Goal: Task Accomplishment & Management: Manage account settings

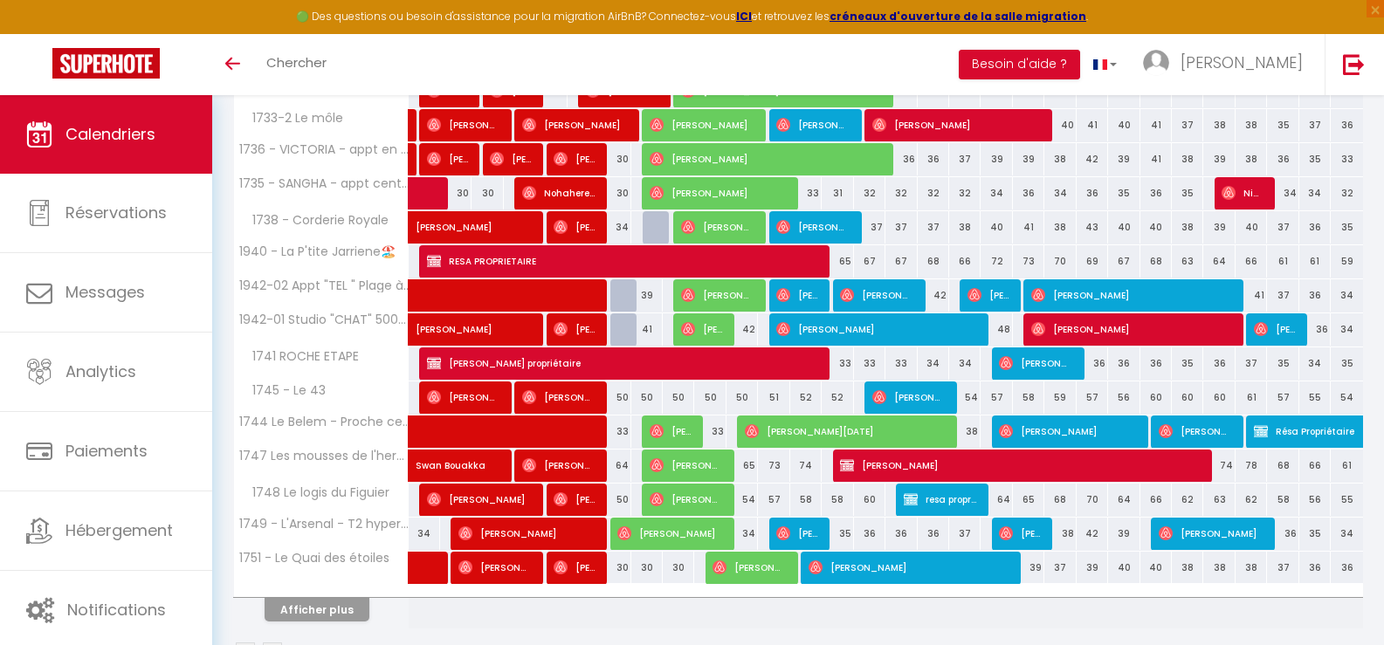
scroll to position [524, 0]
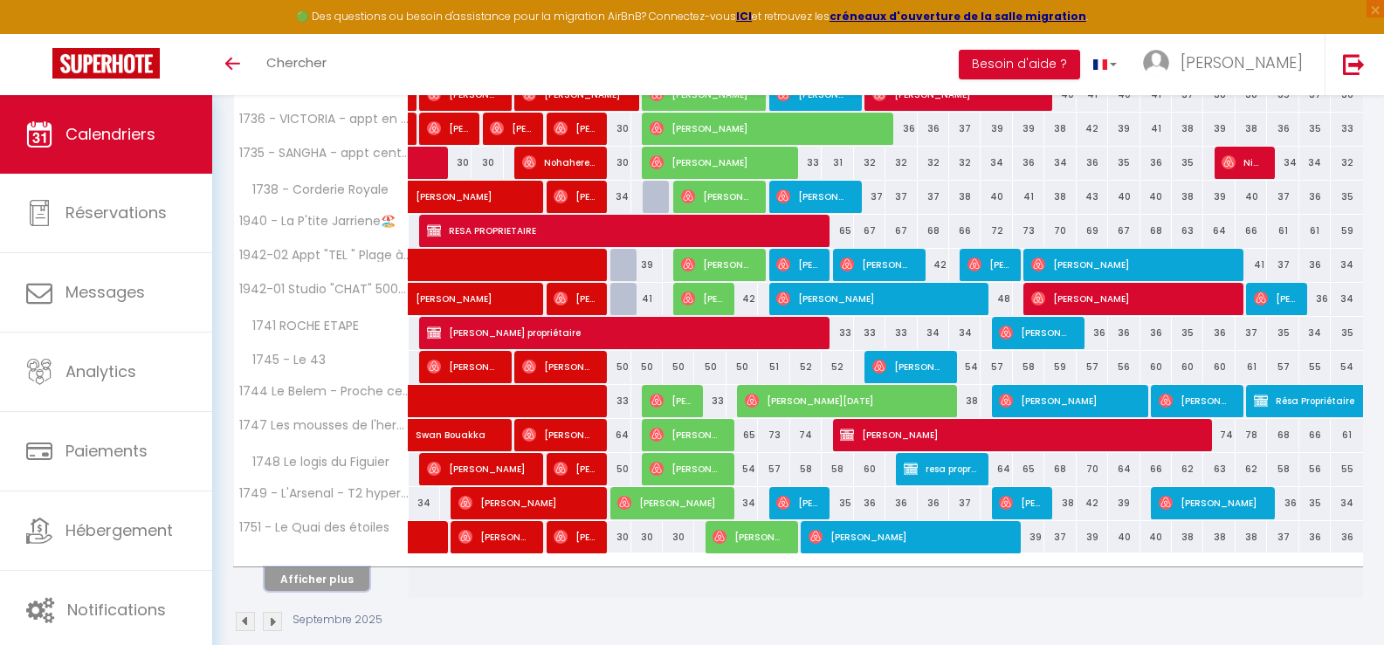
click at [331, 587] on button "Afficher plus" at bounding box center [317, 580] width 105 height 24
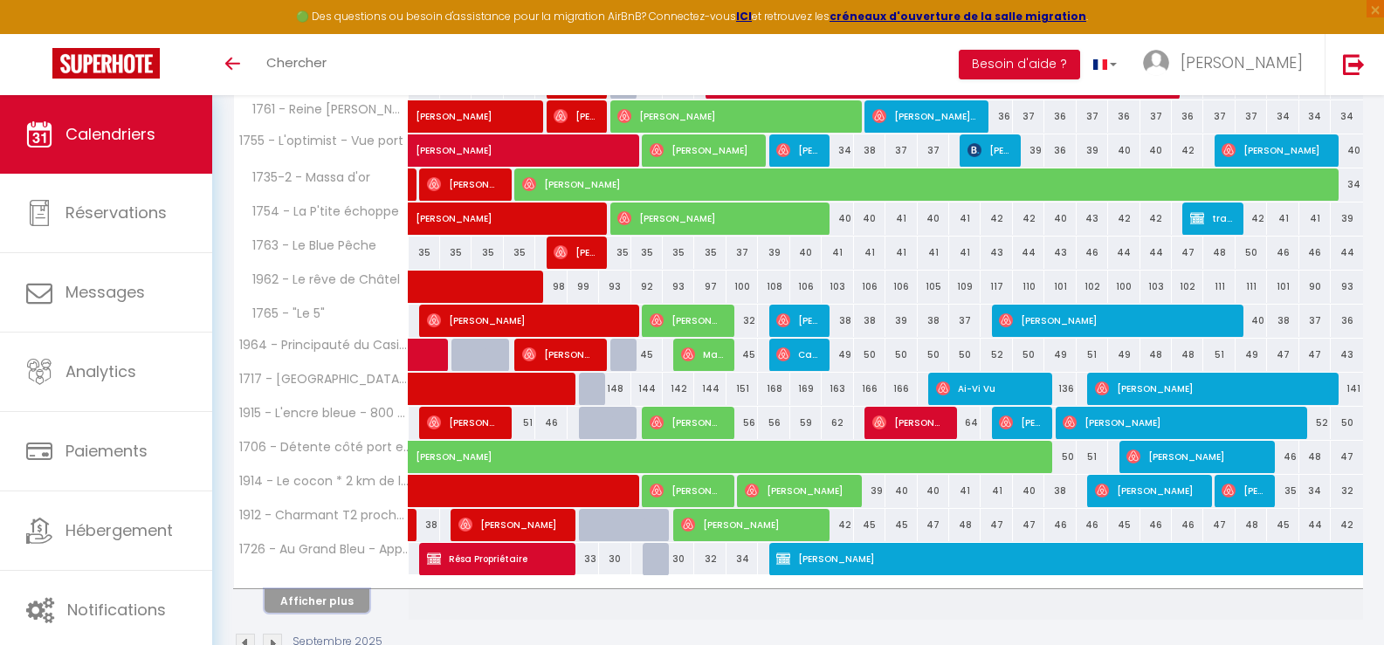
scroll to position [1222, 0]
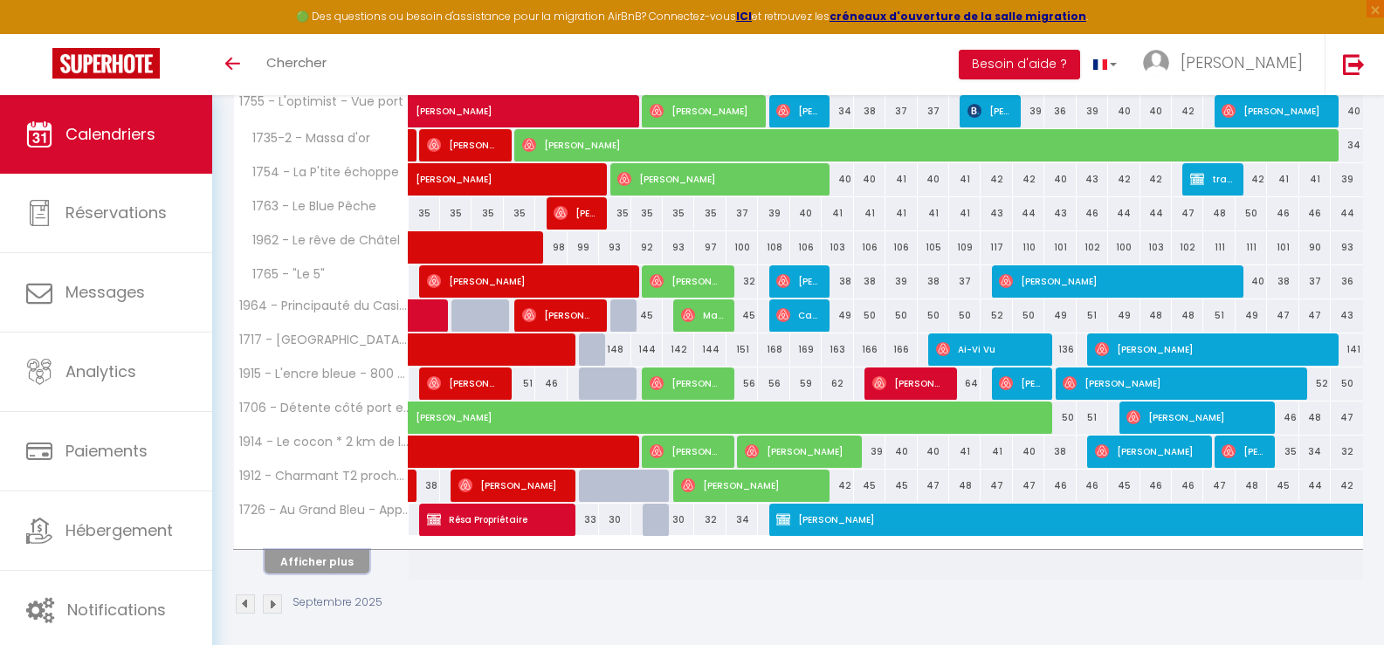
click at [321, 555] on button "Afficher plus" at bounding box center [317, 562] width 105 height 24
select select
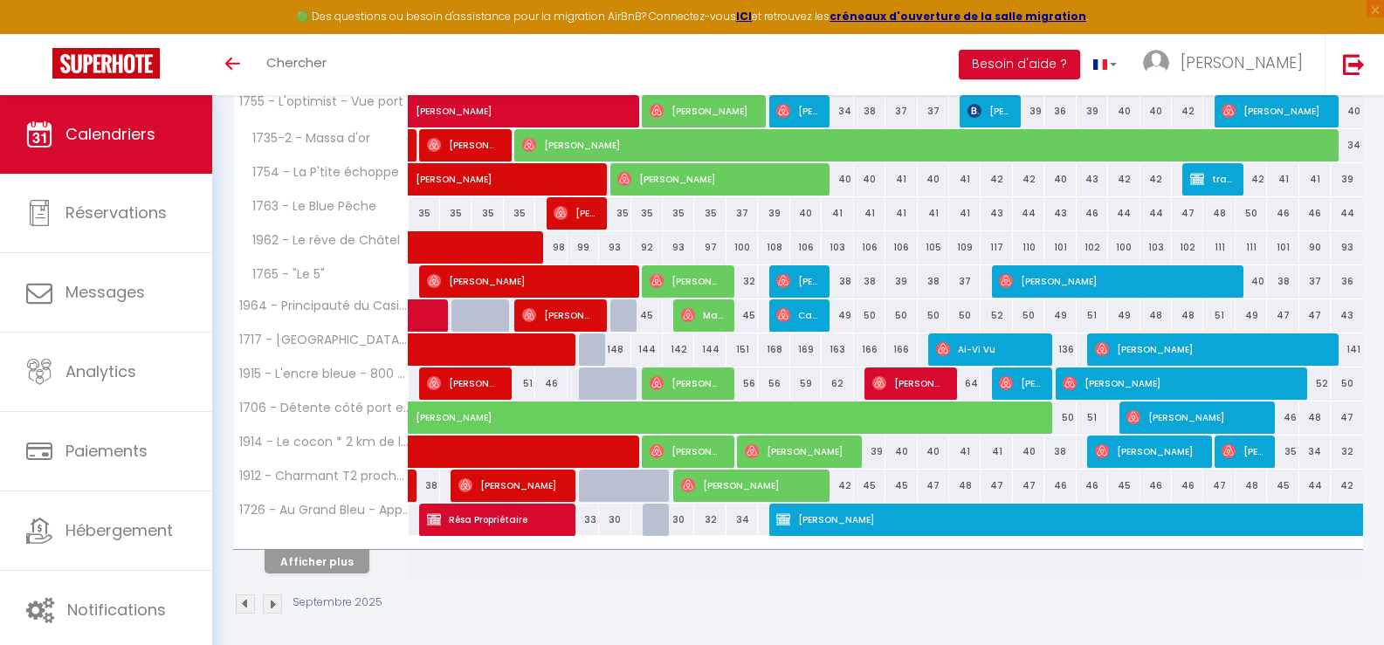
select select
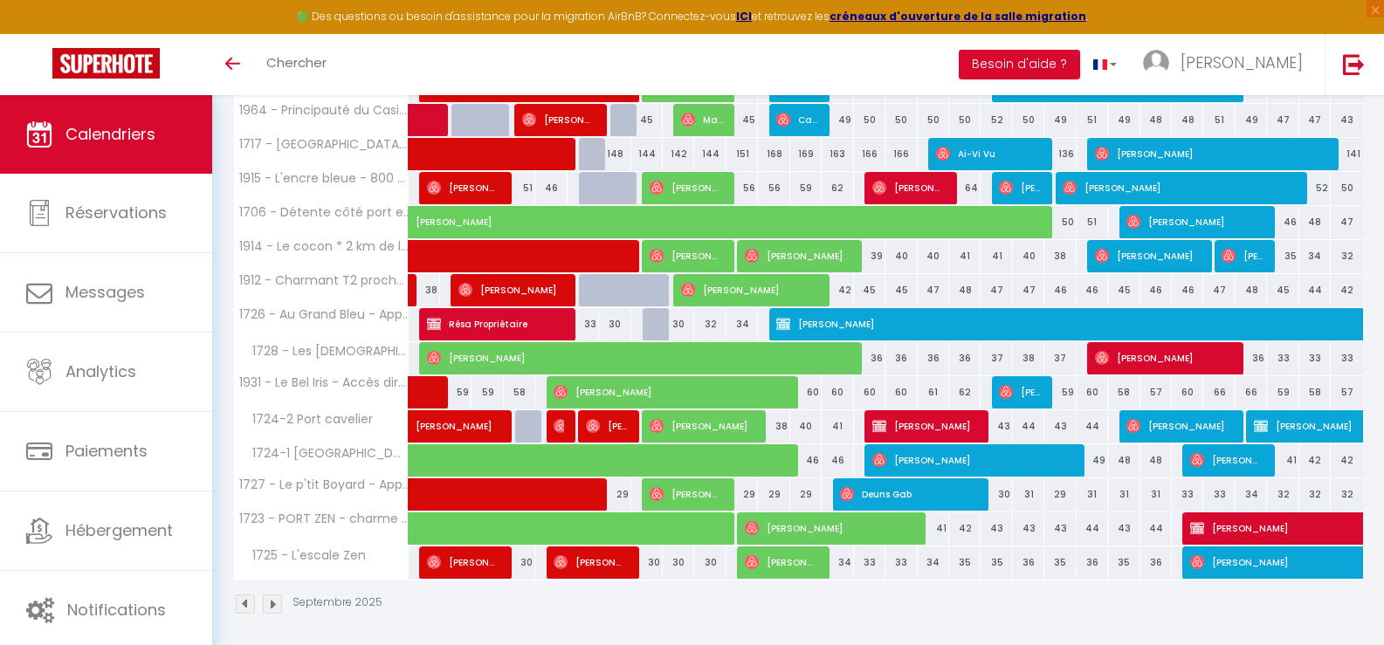
scroll to position [1426, 0]
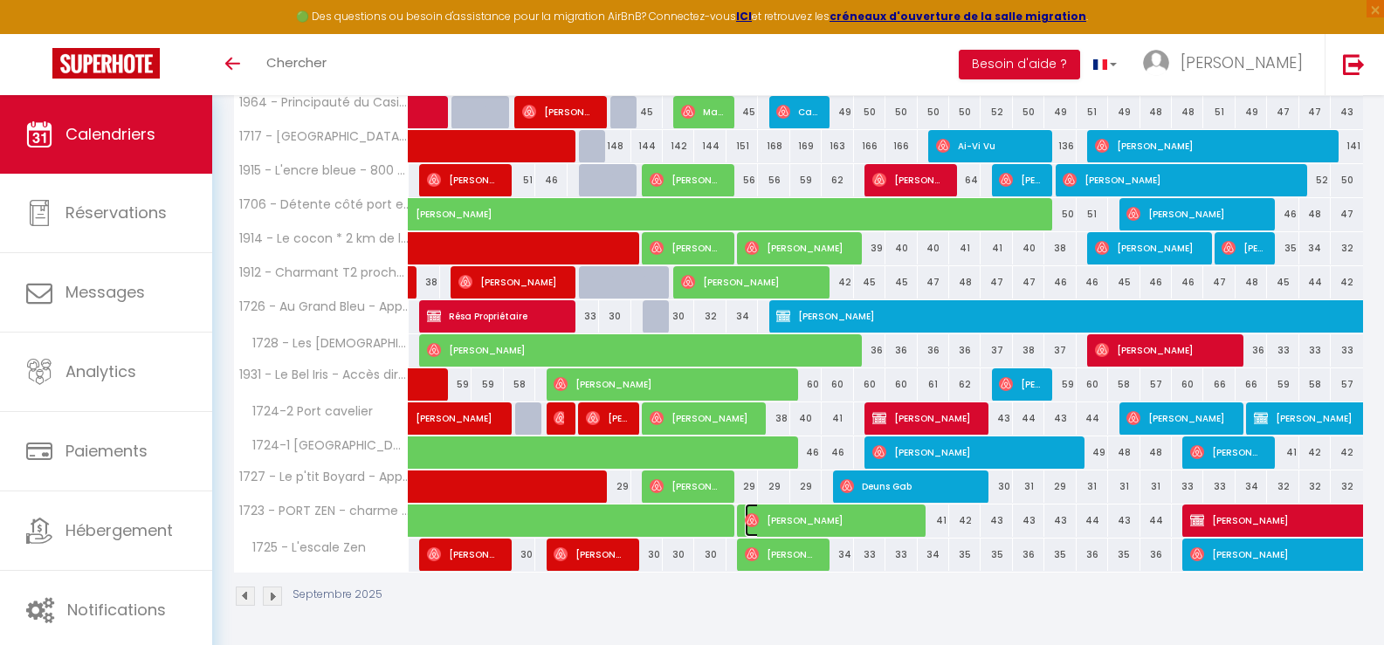
click at [902, 520] on span "[PERSON_NAME]" at bounding box center [829, 520] width 168 height 33
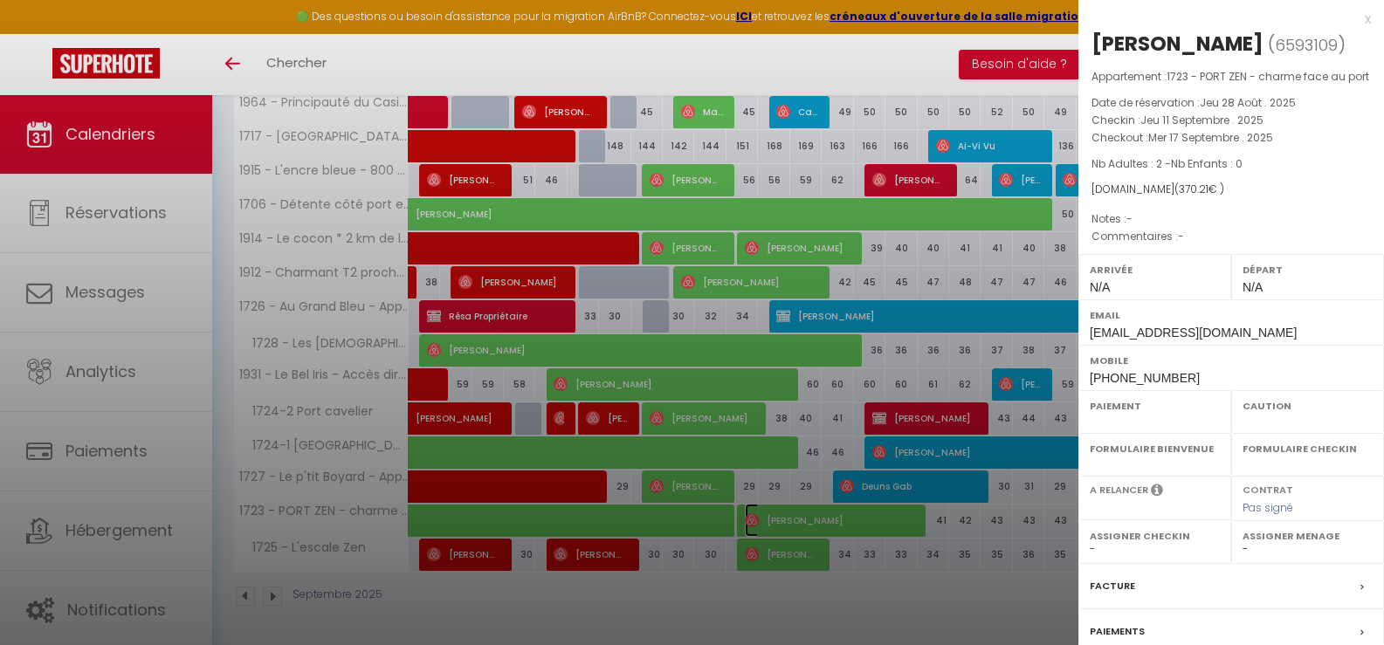
select select "OK"
select select "0"
select select "1"
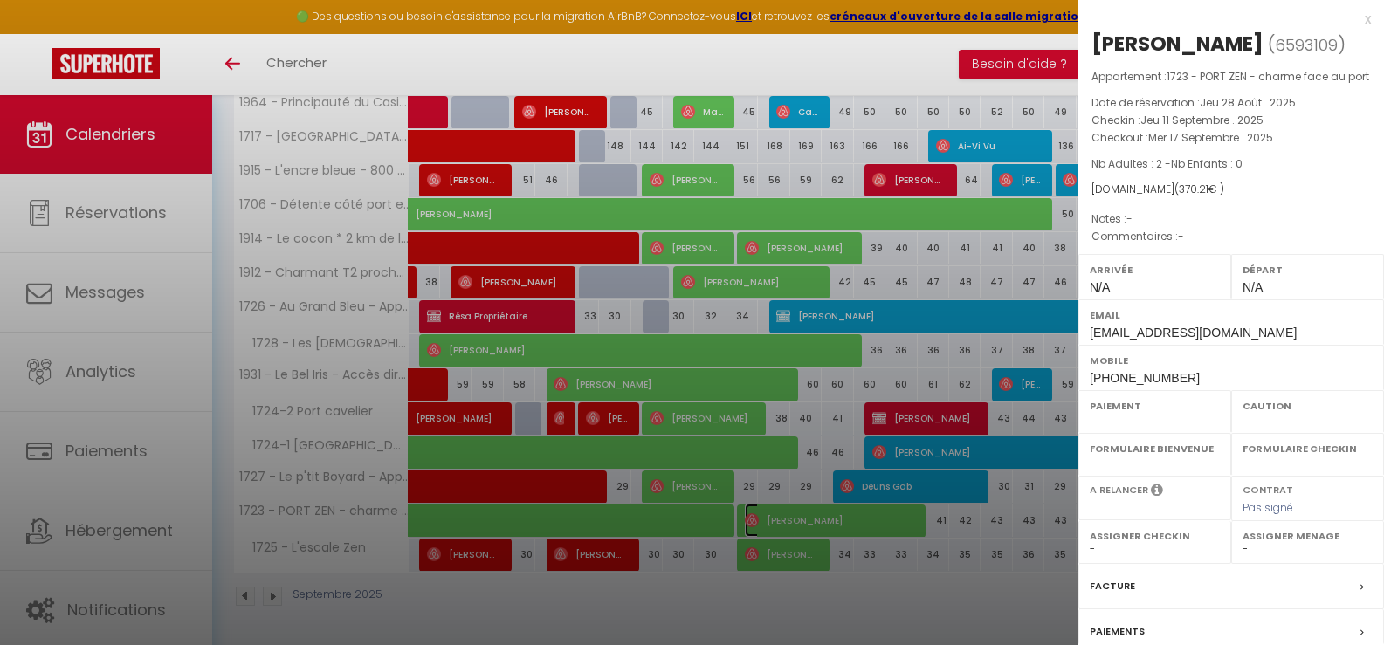
select select
click at [902, 520] on div at bounding box center [692, 322] width 1384 height 645
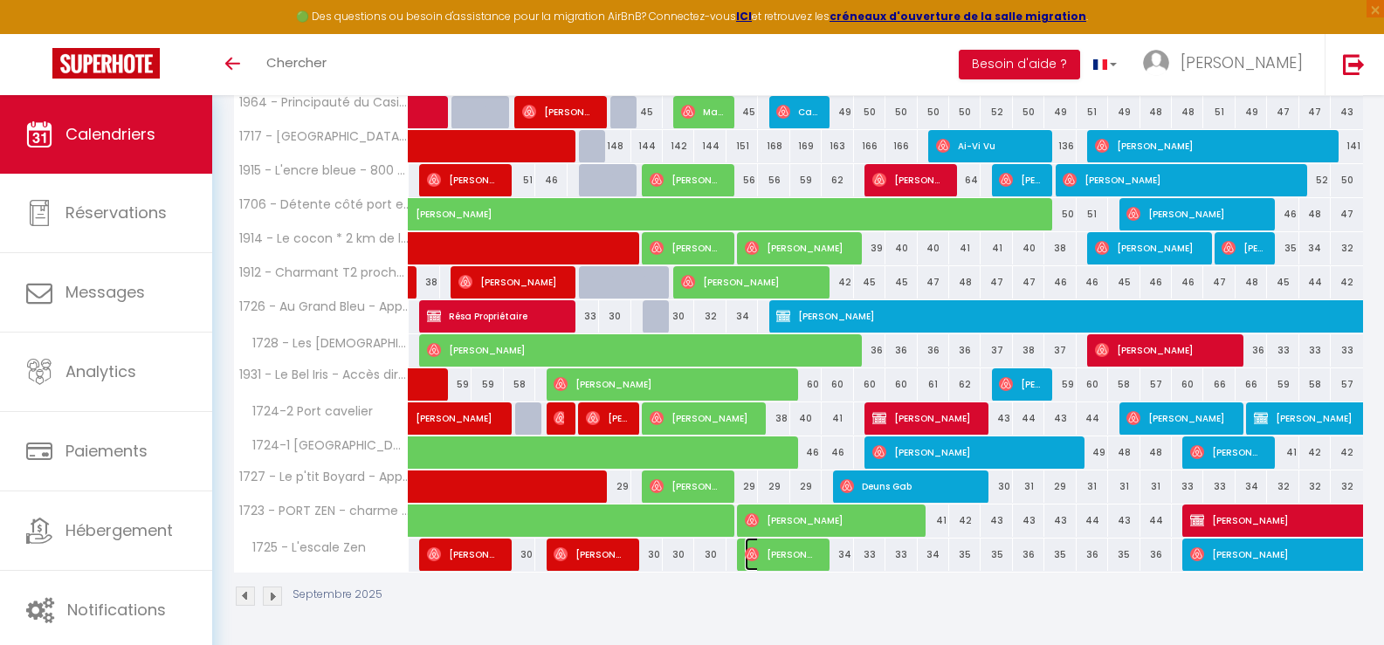
click at [772, 563] on span "[PERSON_NAME]" at bounding box center [781, 554] width 73 height 33
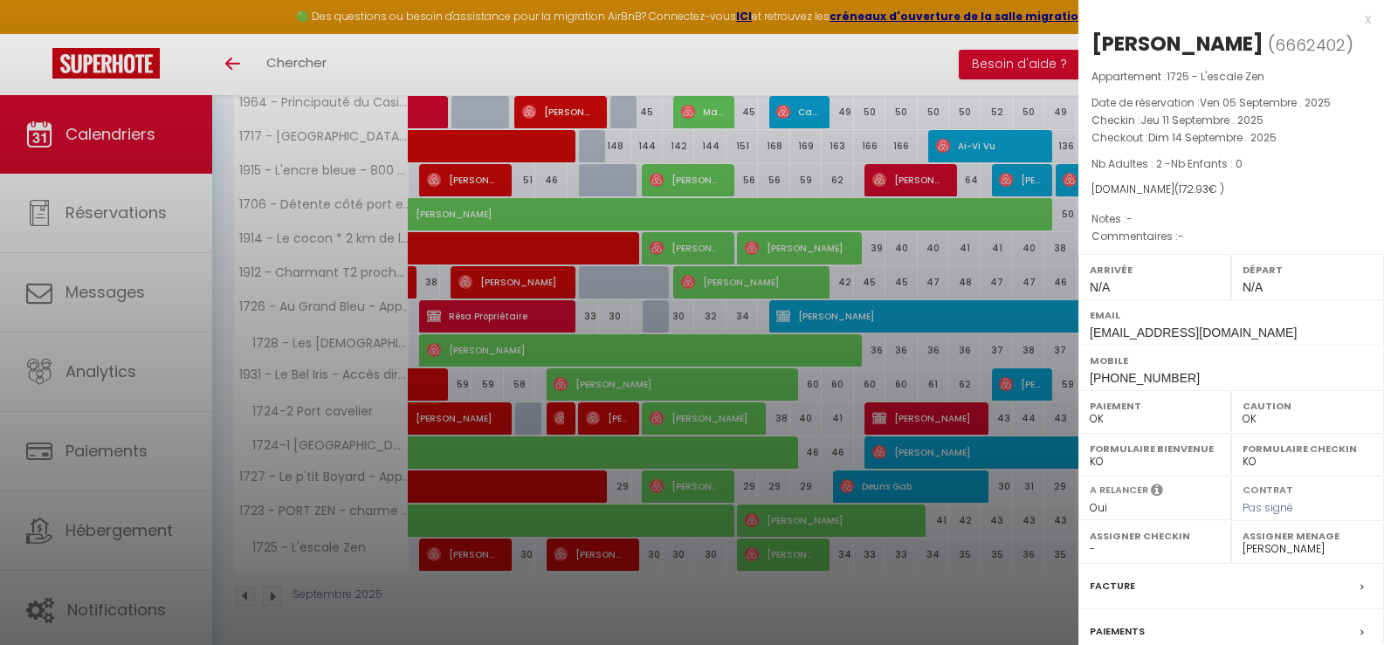
click at [609, 558] on div at bounding box center [692, 322] width 1384 height 645
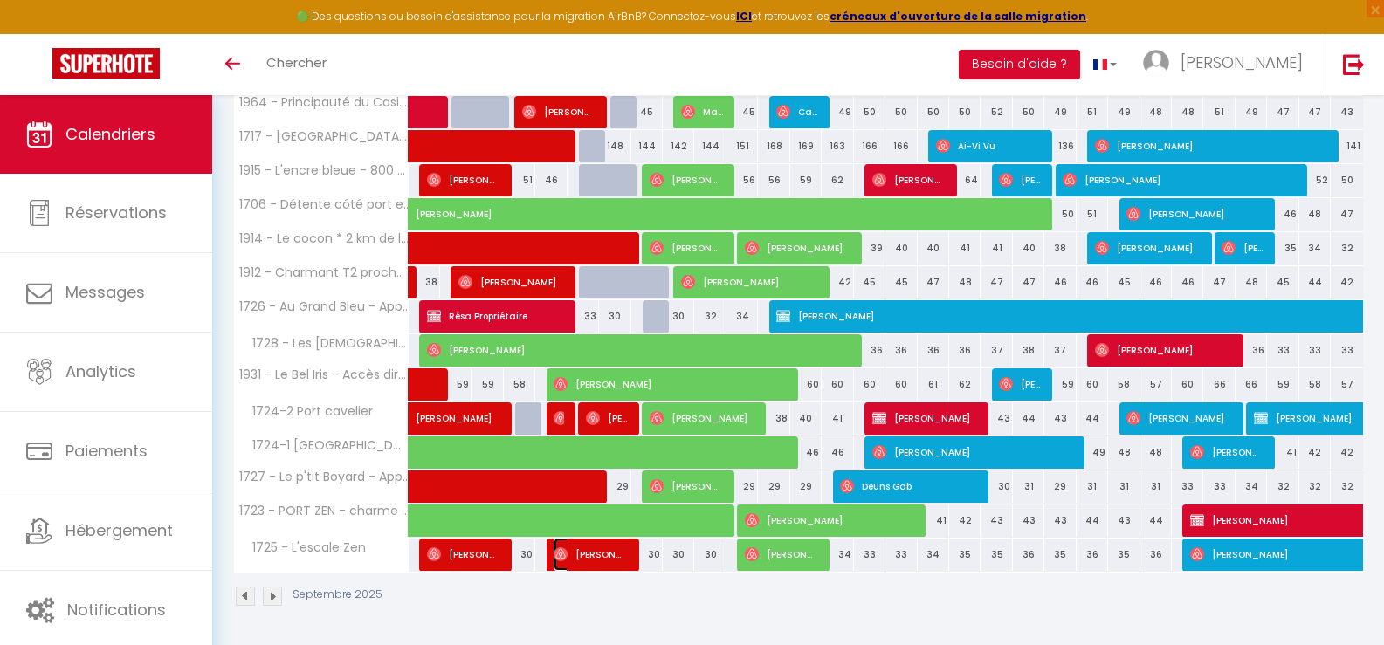
click at [612, 556] on span "[PERSON_NAME]" at bounding box center [590, 554] width 73 height 33
click at [0, 0] on div at bounding box center [0, 0] width 0 height 0
click at [623, 551] on span "[PERSON_NAME]" at bounding box center [590, 554] width 73 height 33
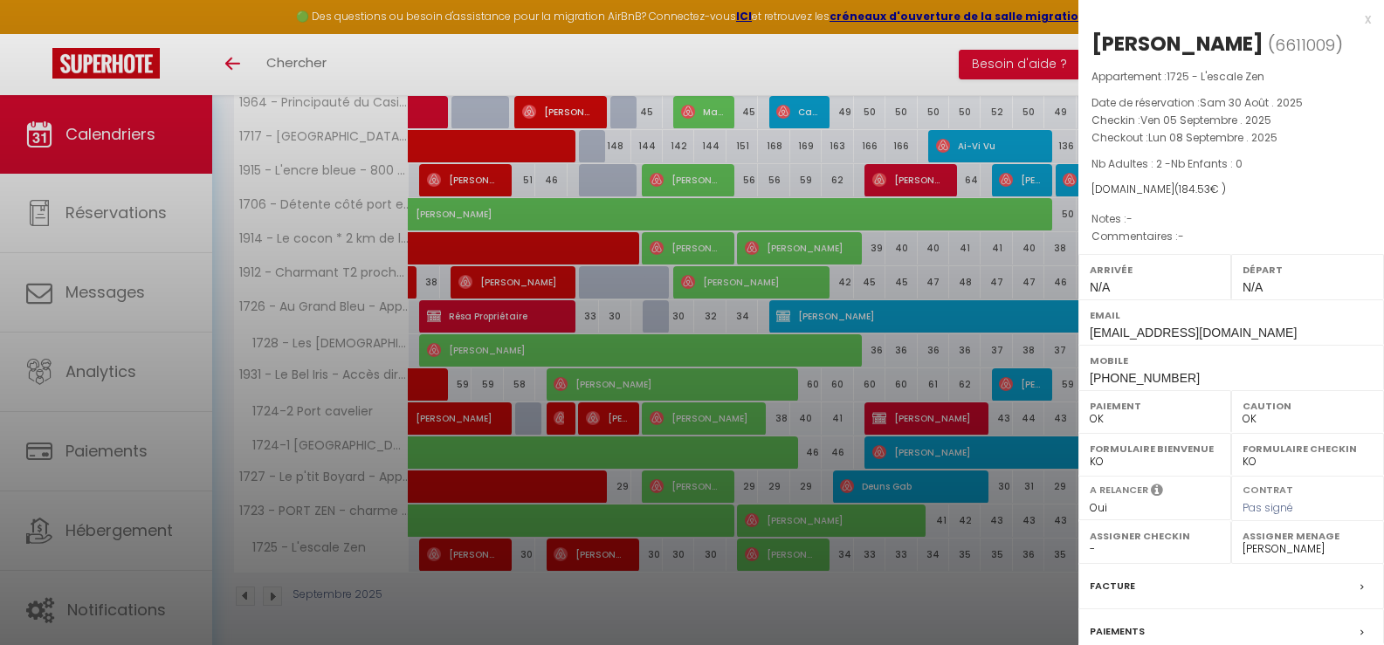
click at [778, 554] on div at bounding box center [692, 322] width 1384 height 645
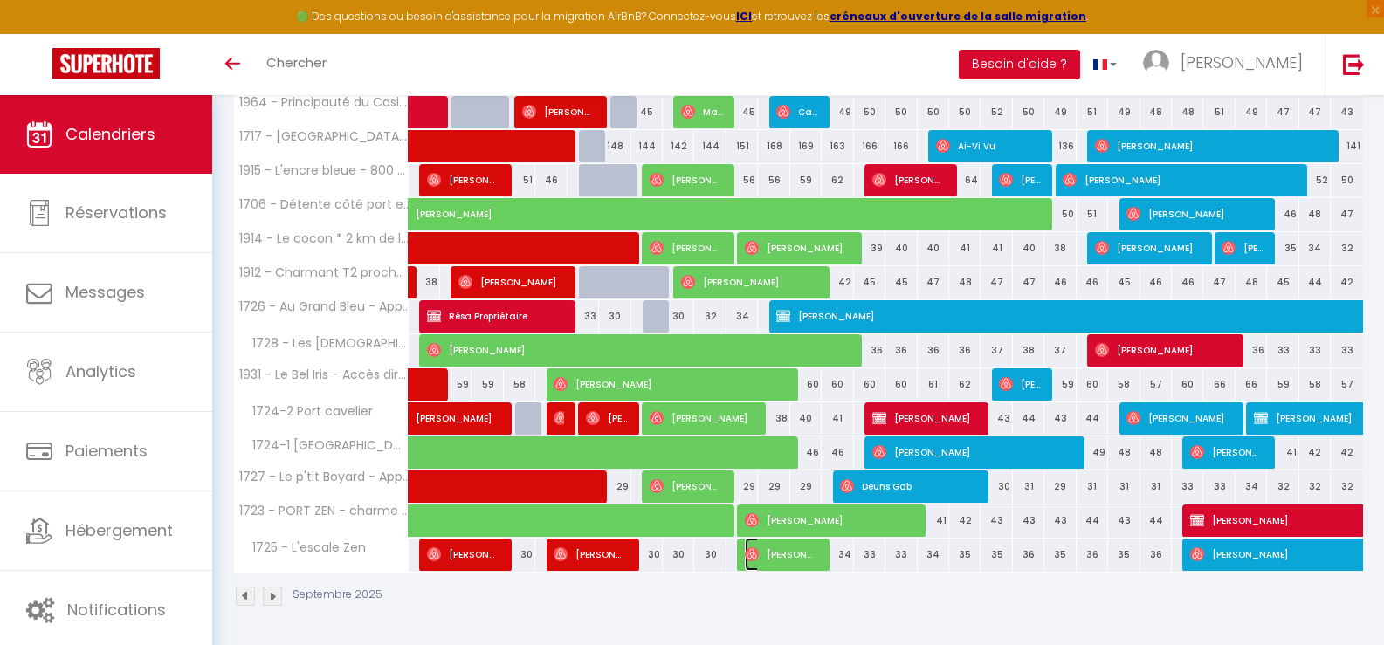
click at [778, 554] on span "[PERSON_NAME]" at bounding box center [781, 554] width 73 height 33
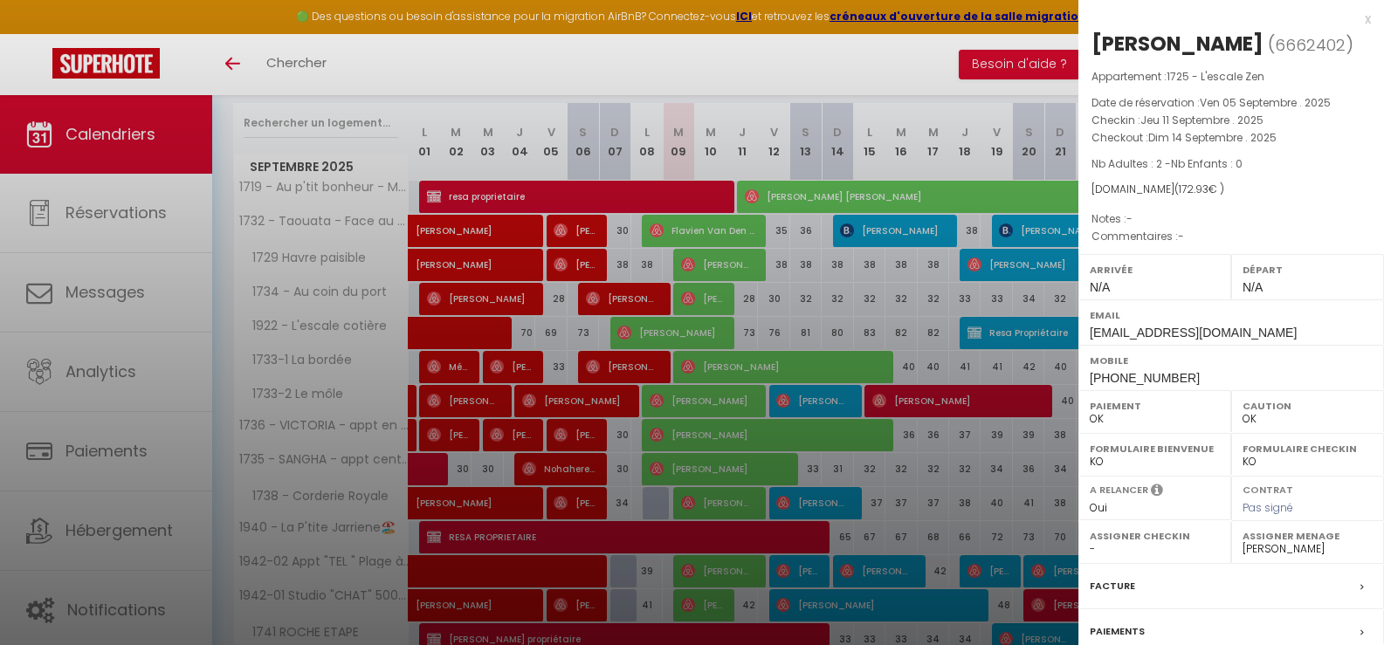
scroll to position [29, 0]
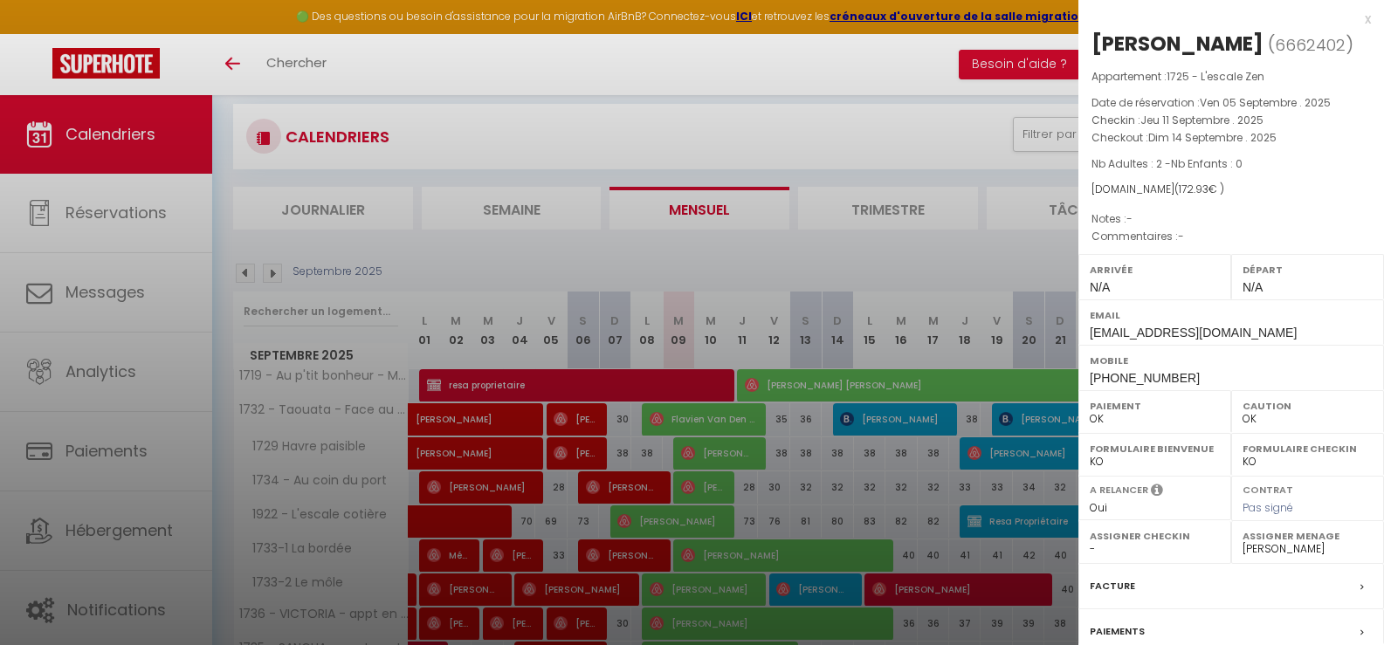
click at [677, 527] on div at bounding box center [692, 322] width 1384 height 645
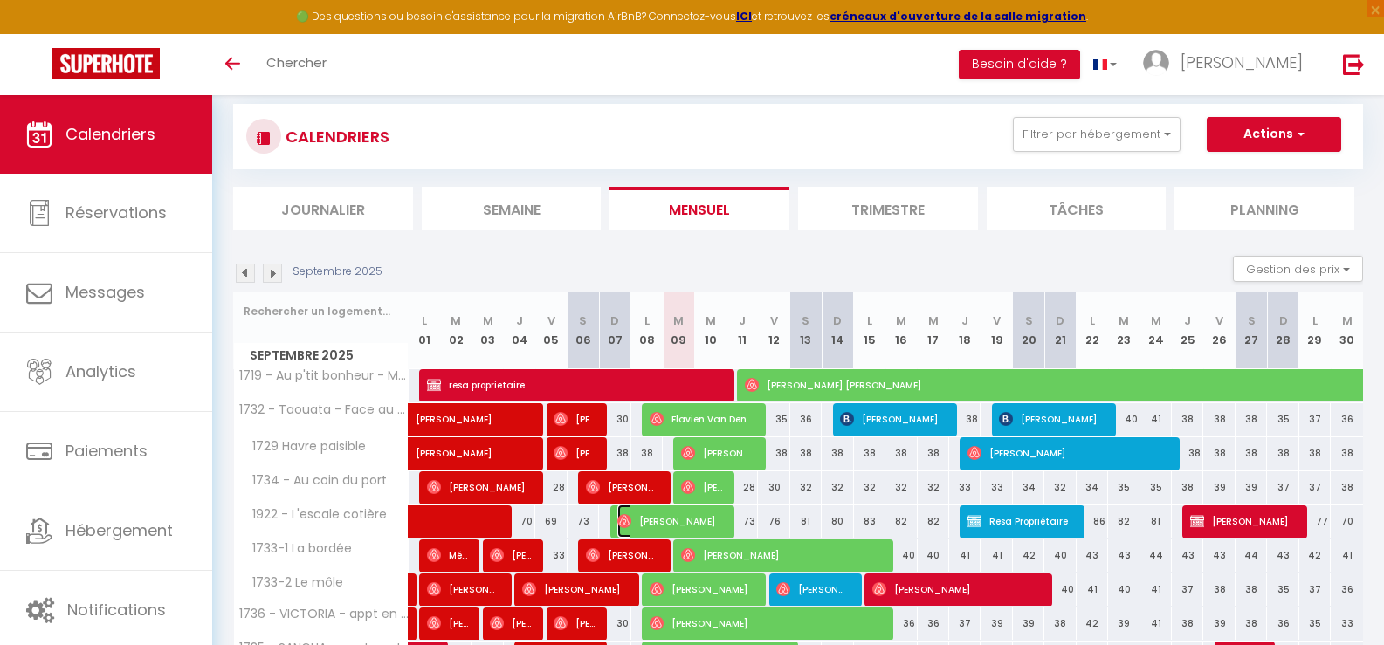
click at [661, 520] on span "[PERSON_NAME]" at bounding box center [669, 521] width 105 height 33
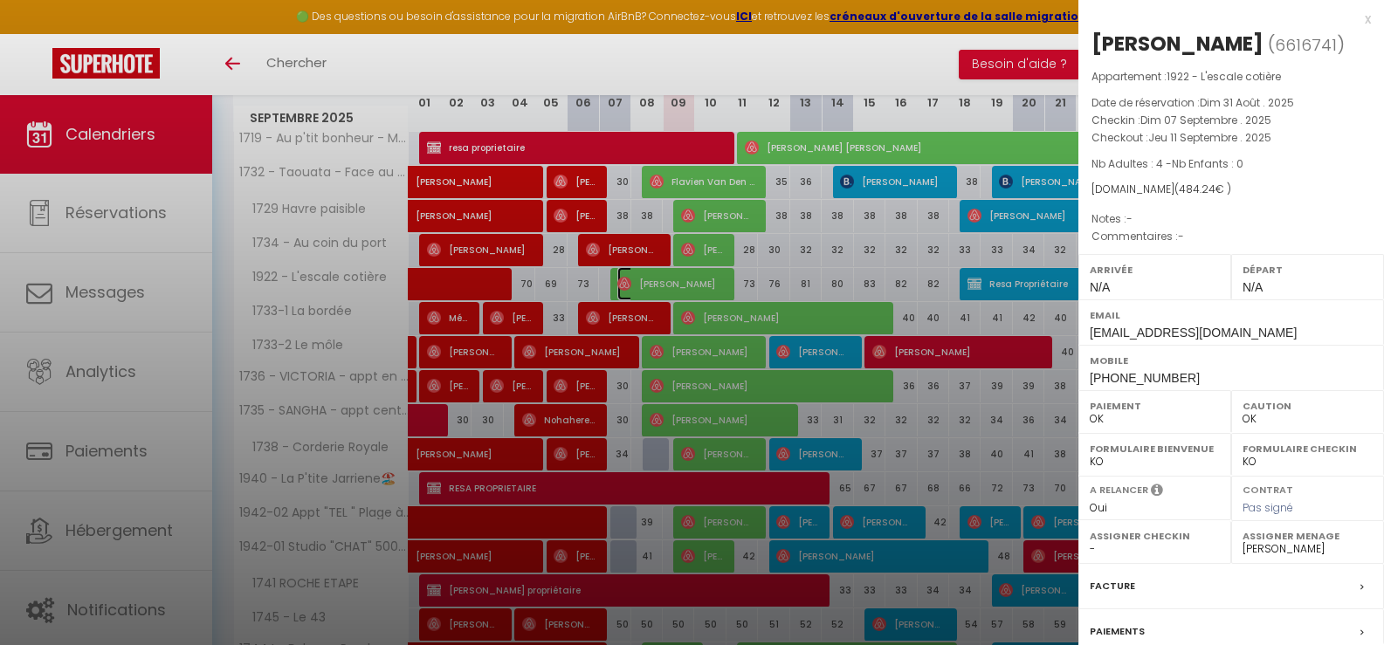
scroll to position [291, 0]
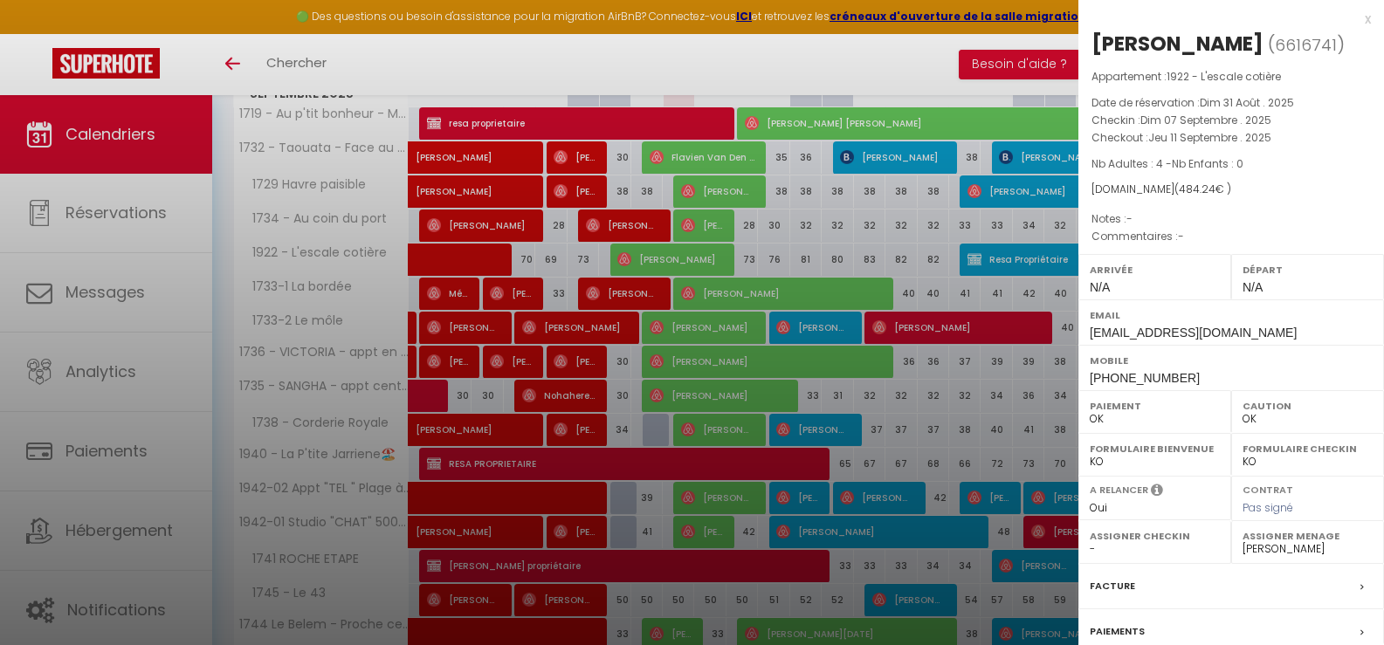
click at [708, 438] on div at bounding box center [692, 322] width 1384 height 645
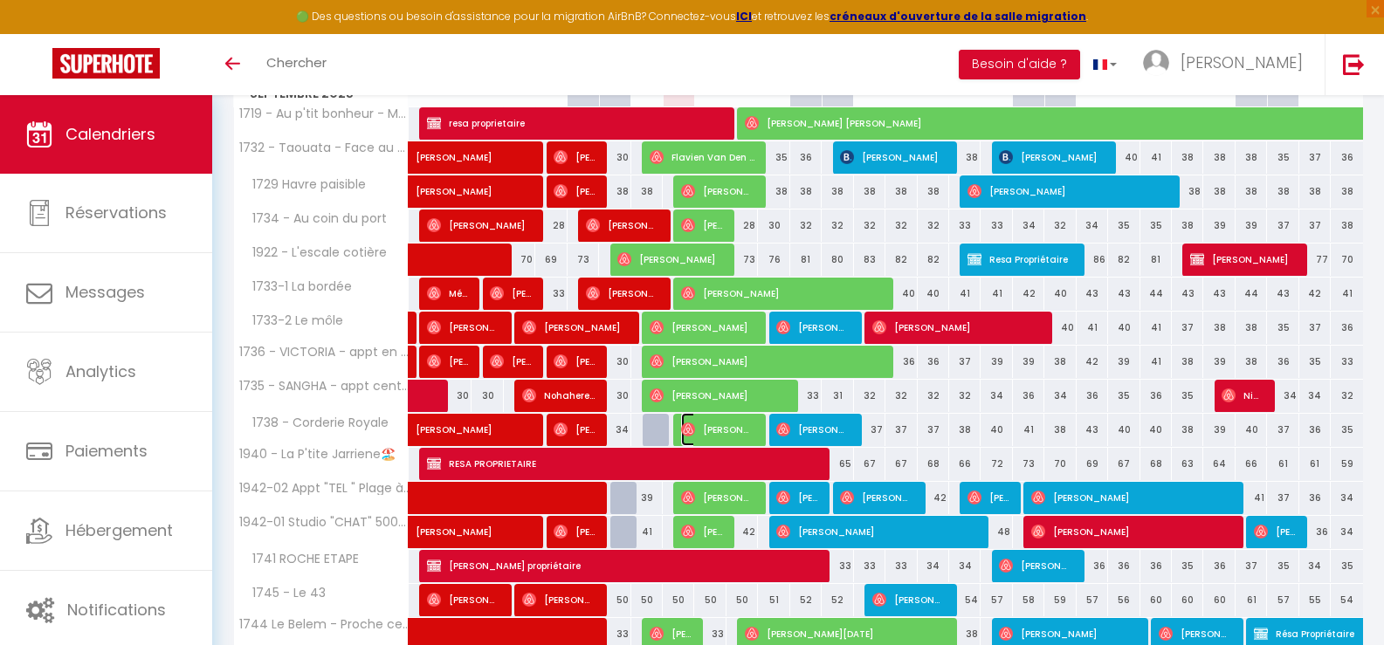
click at [708, 438] on span "[PERSON_NAME]" at bounding box center [717, 429] width 73 height 33
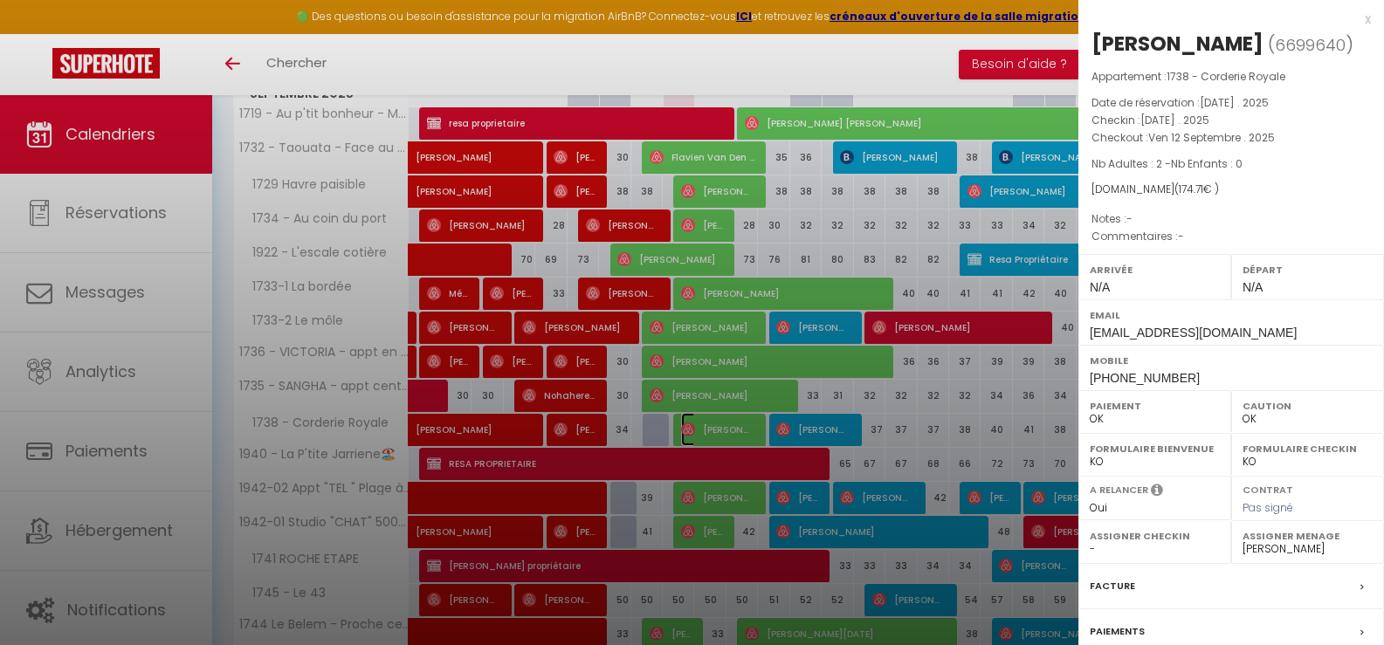
select select "1121"
click at [730, 426] on div at bounding box center [692, 322] width 1384 height 645
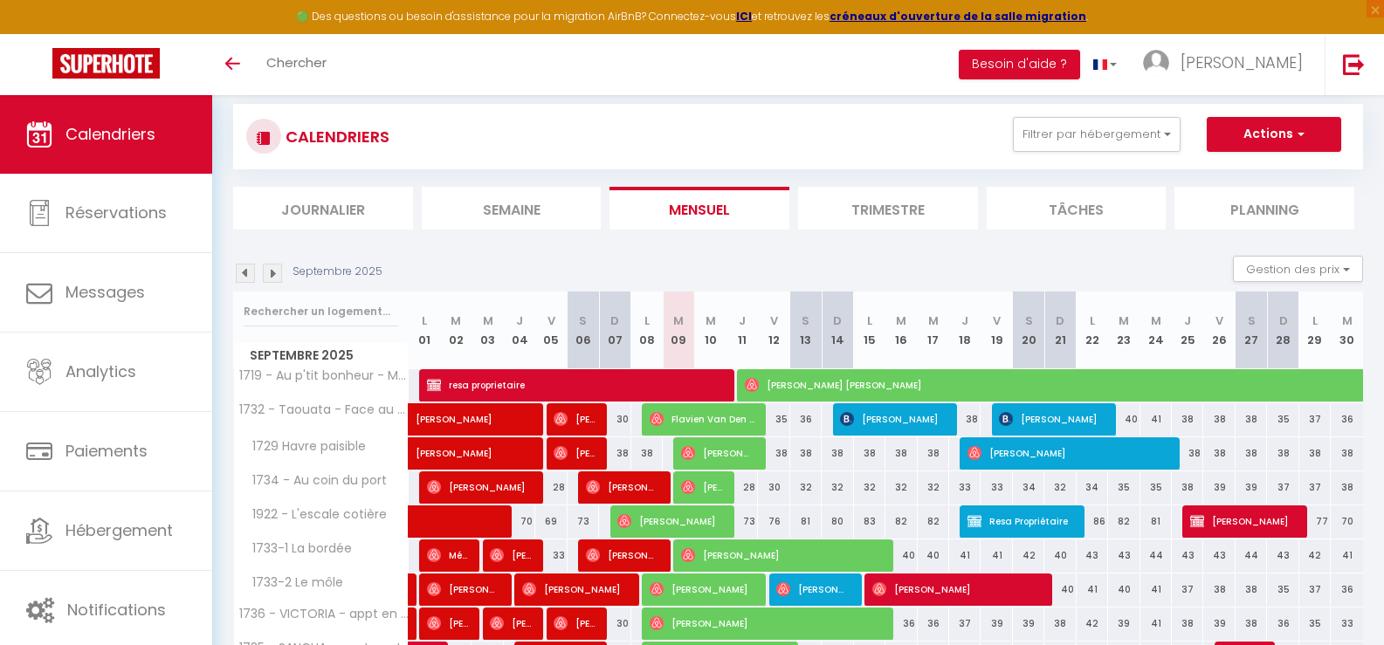
scroll to position [0, 0]
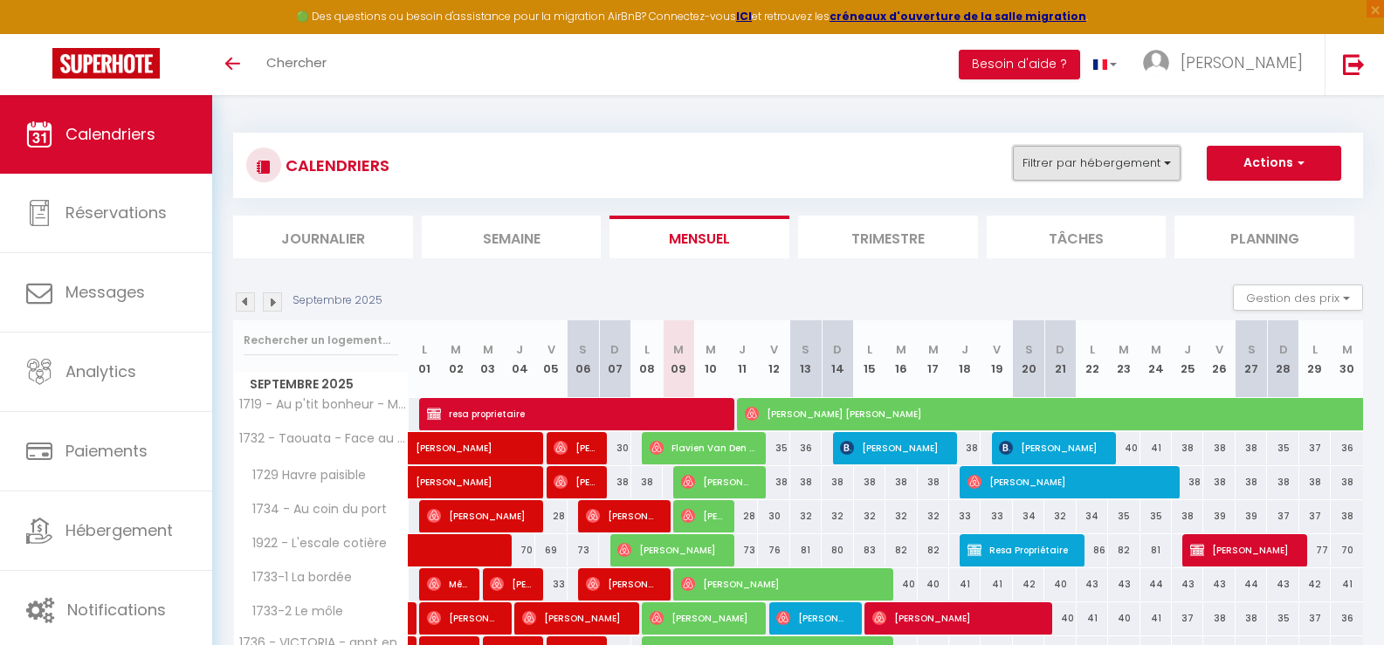
click at [1166, 171] on button "Filtrer par hébergement" at bounding box center [1097, 163] width 168 height 35
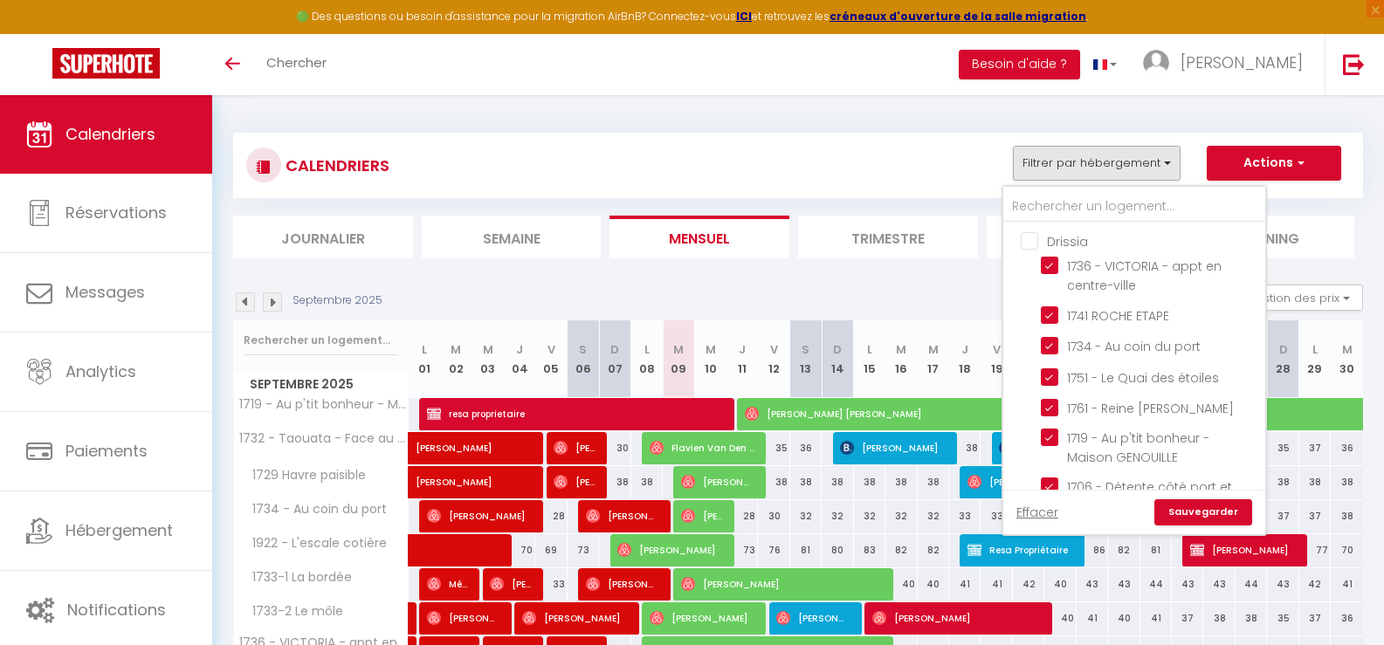
click at [1030, 244] on input "Drissia" at bounding box center [1152, 239] width 262 height 17
checkbox input "true"
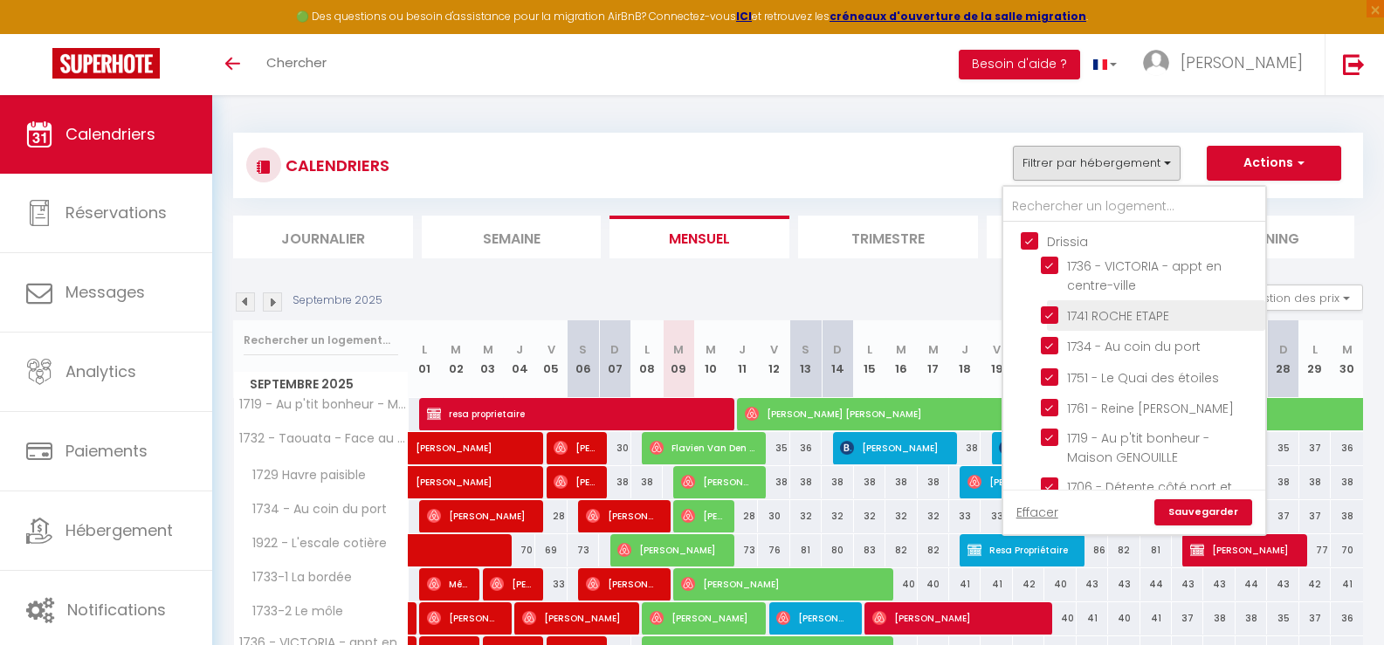
checkbox input "true"
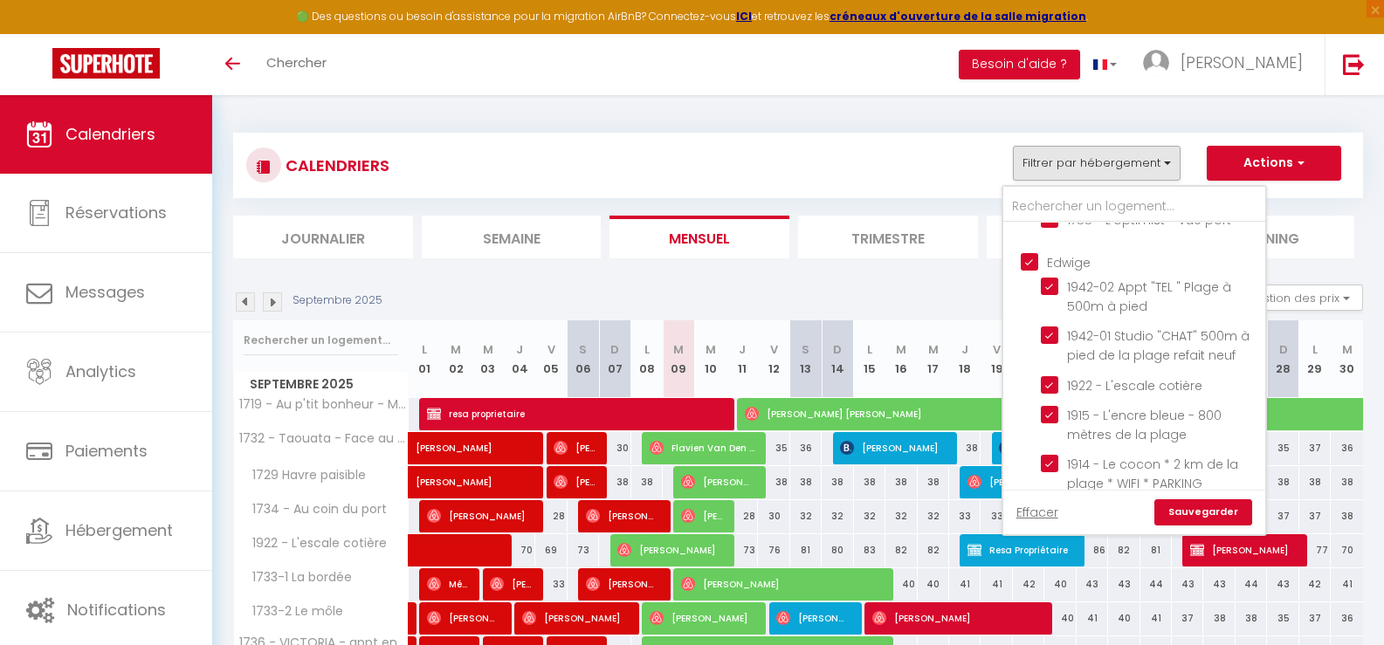
scroll to position [1222, 0]
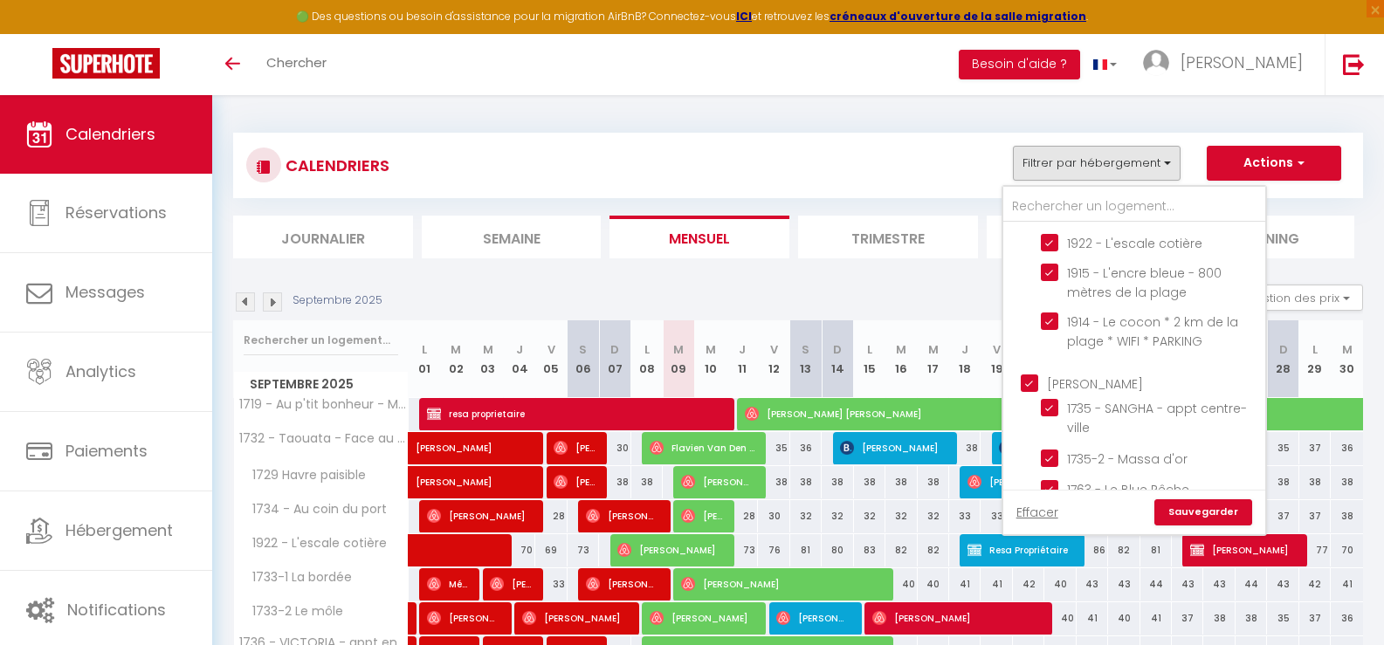
click at [1187, 513] on link "Sauvegarder" at bounding box center [1203, 512] width 98 height 26
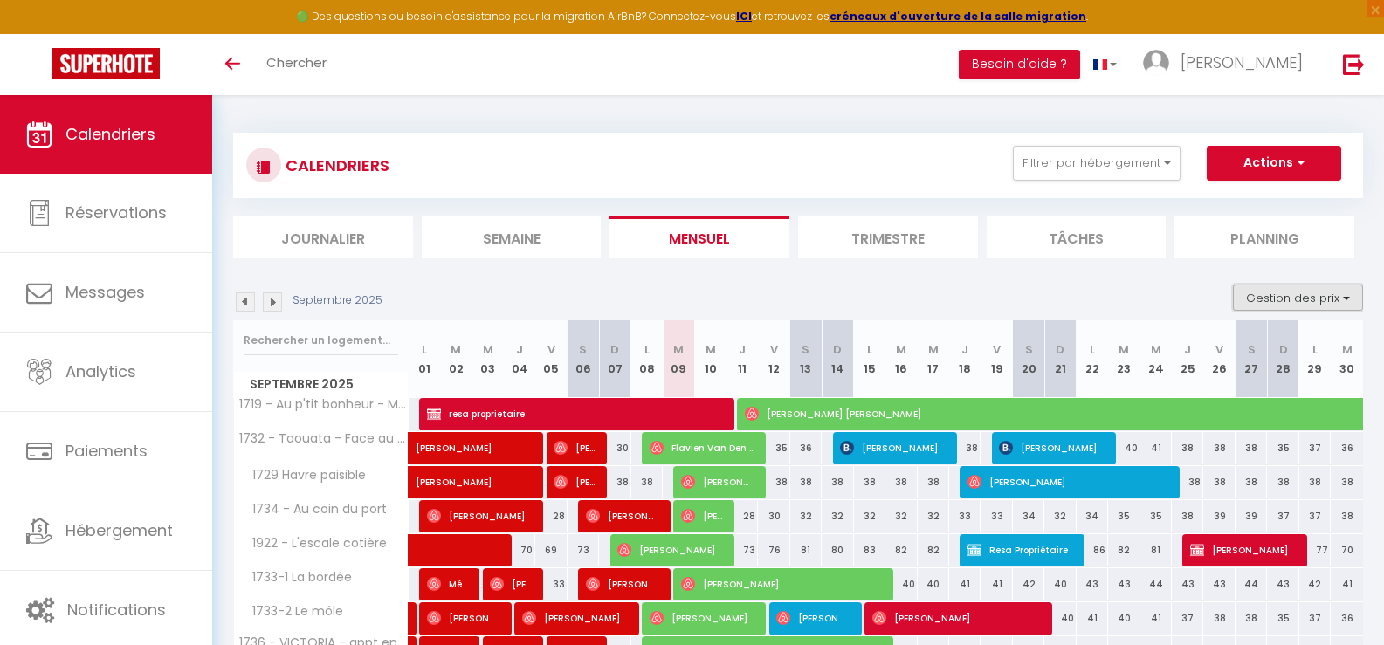
click at [1297, 302] on button "Gestion des prix" at bounding box center [1298, 298] width 130 height 26
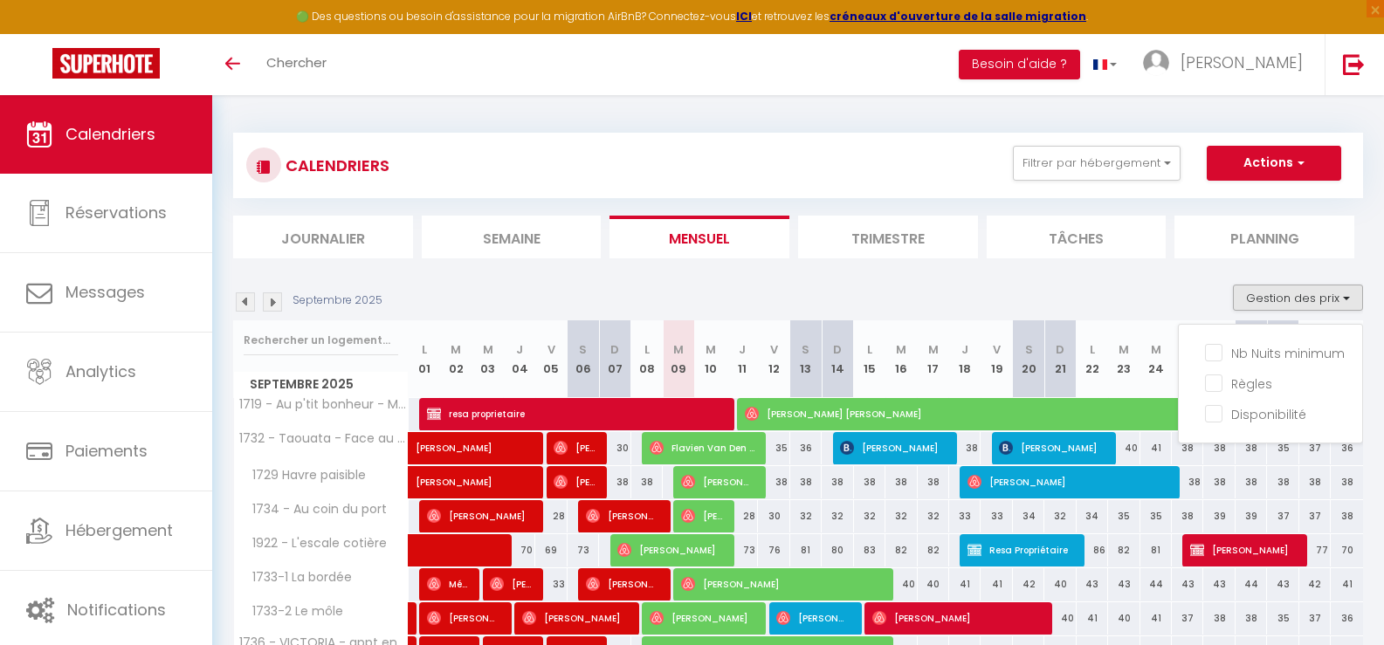
click at [1192, 295] on div "Septembre 2025 Gestion des prix Nb Nuits minimum Règles Disponibilité" at bounding box center [798, 303] width 1130 height 36
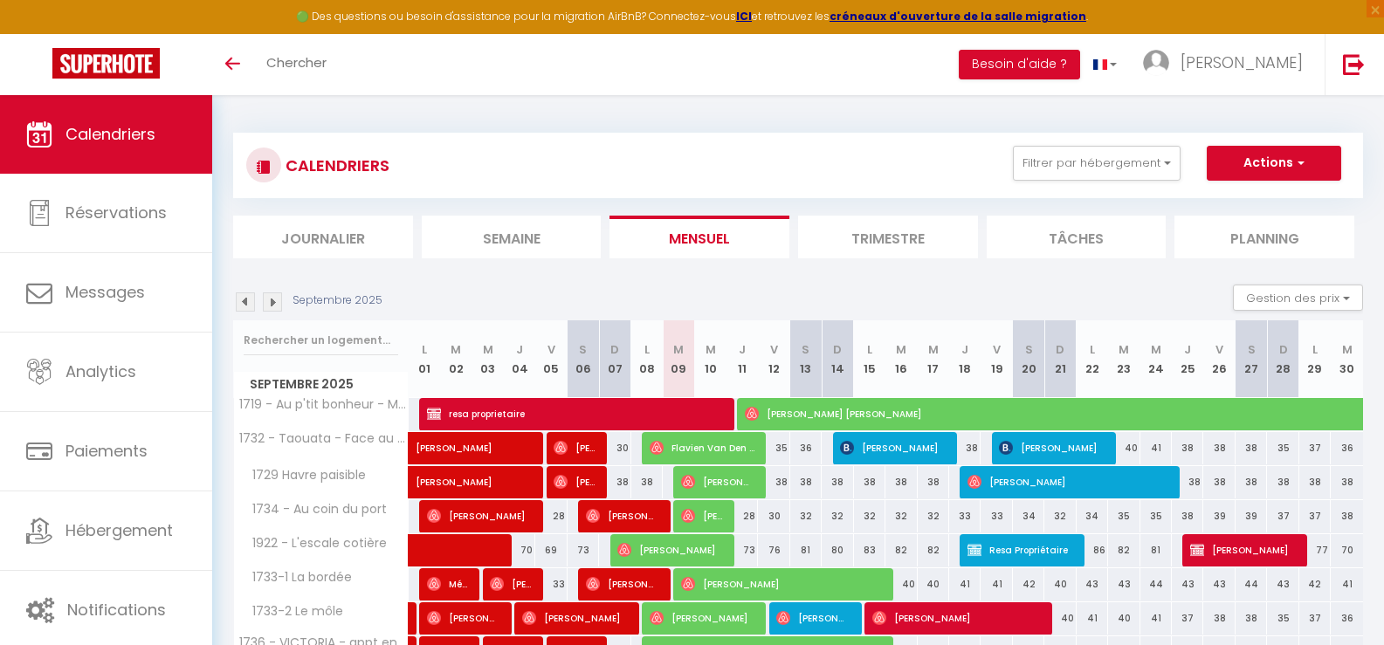
click at [1281, 231] on li "Planning" at bounding box center [1264, 237] width 180 height 43
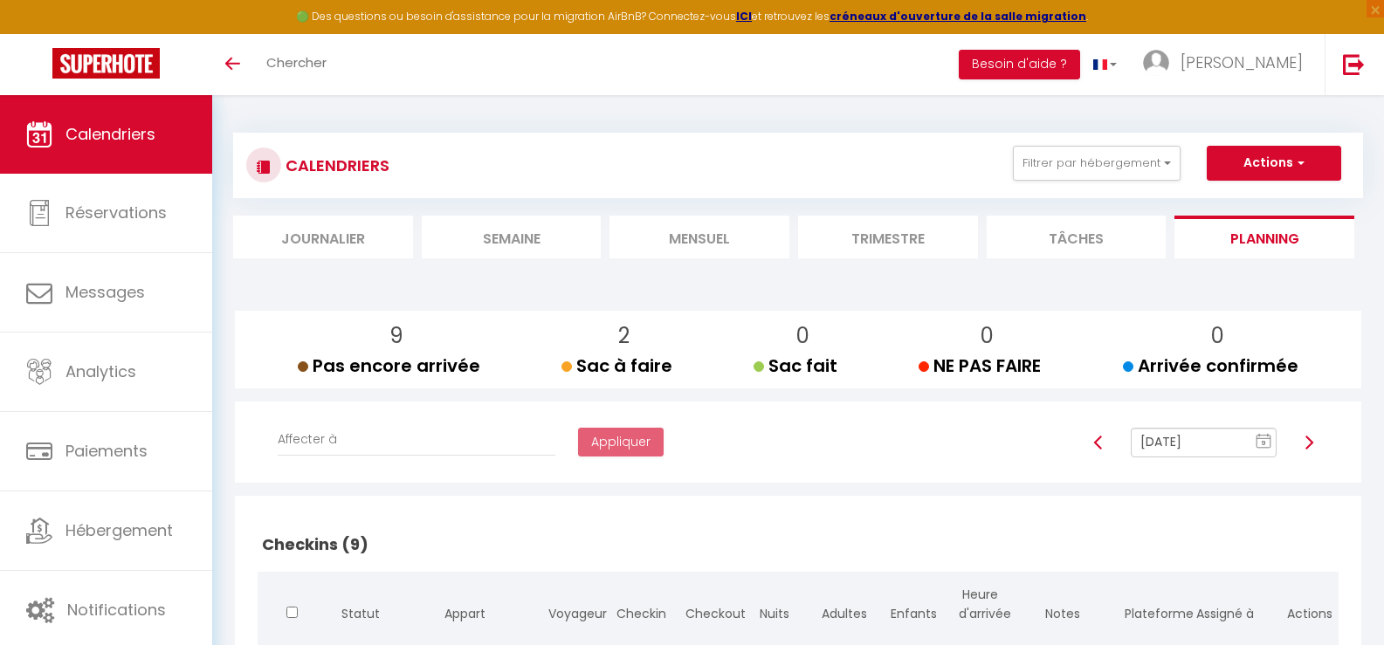
click at [1306, 442] on img at bounding box center [1309, 443] width 14 height 14
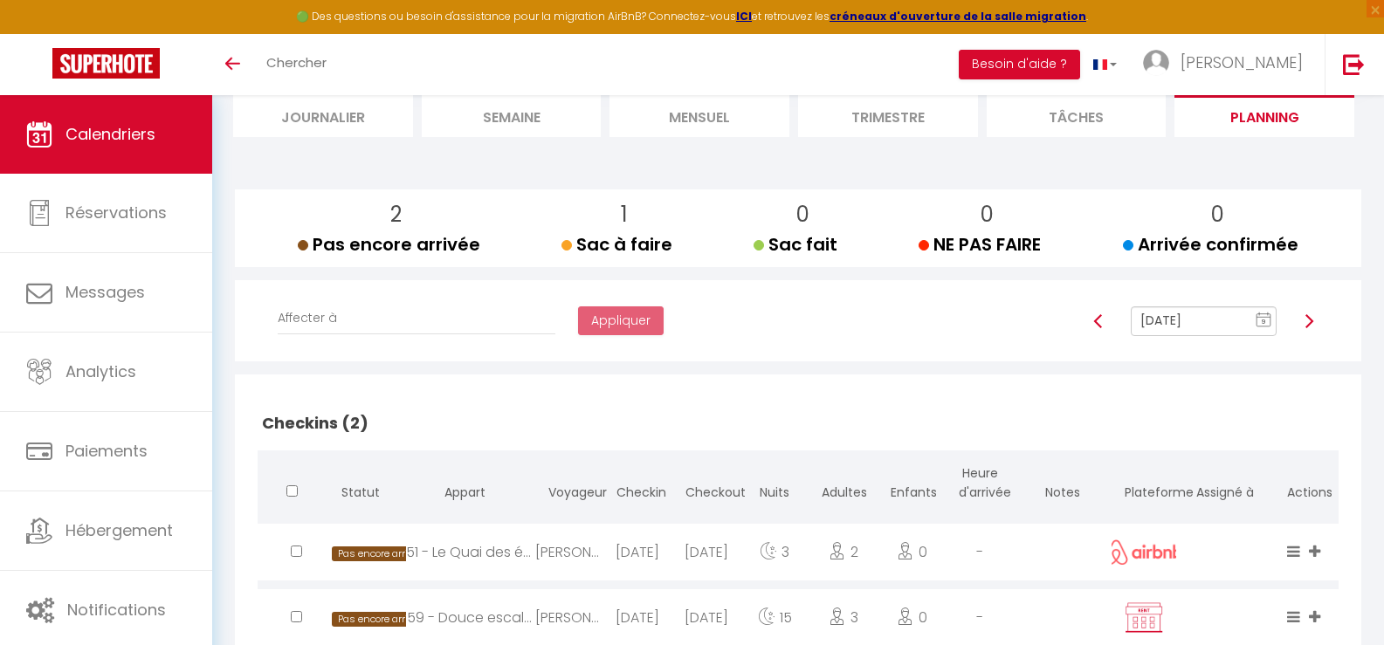
scroll to position [120, 0]
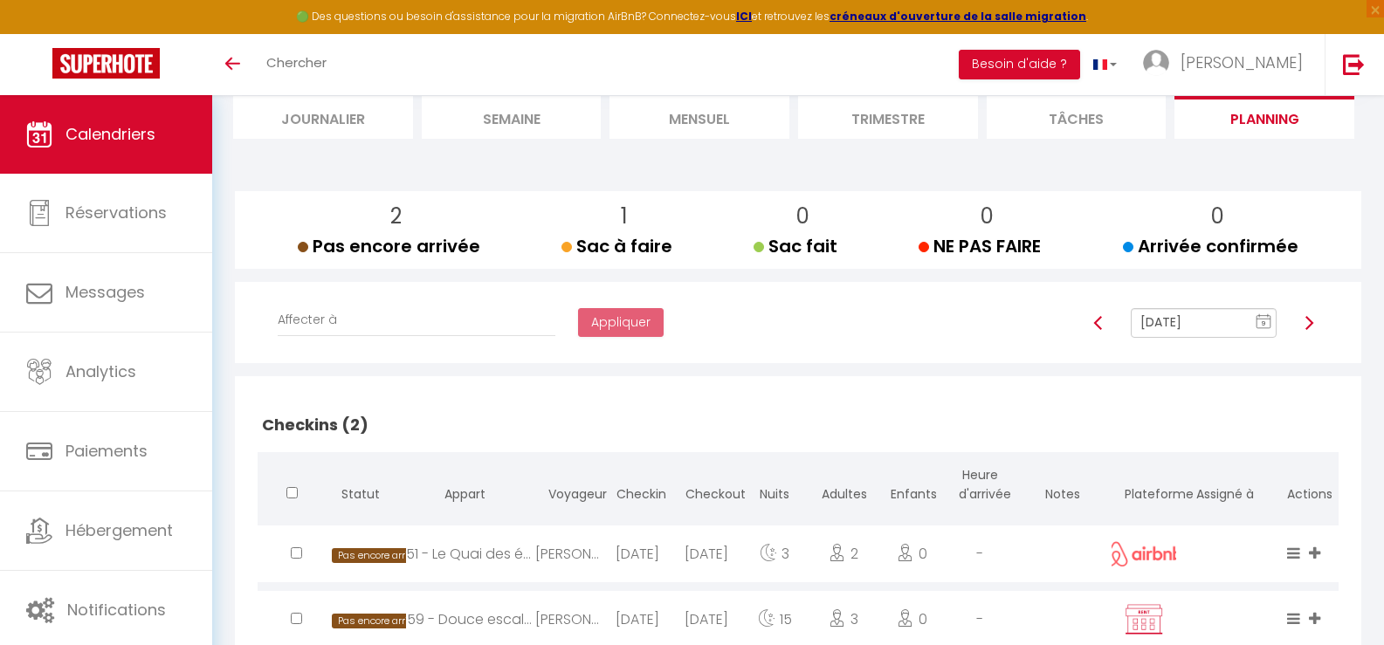
click at [1308, 325] on img at bounding box center [1309, 323] width 14 height 14
type input "[DATE]"
select select
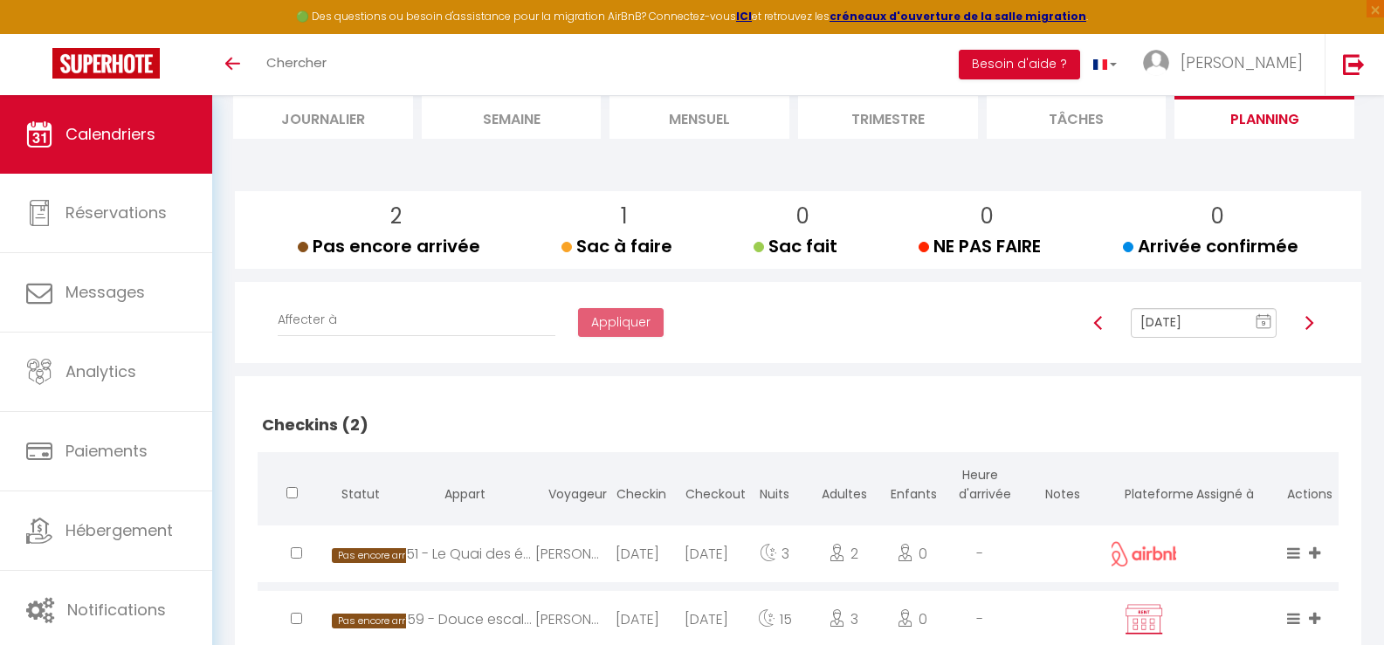
select select
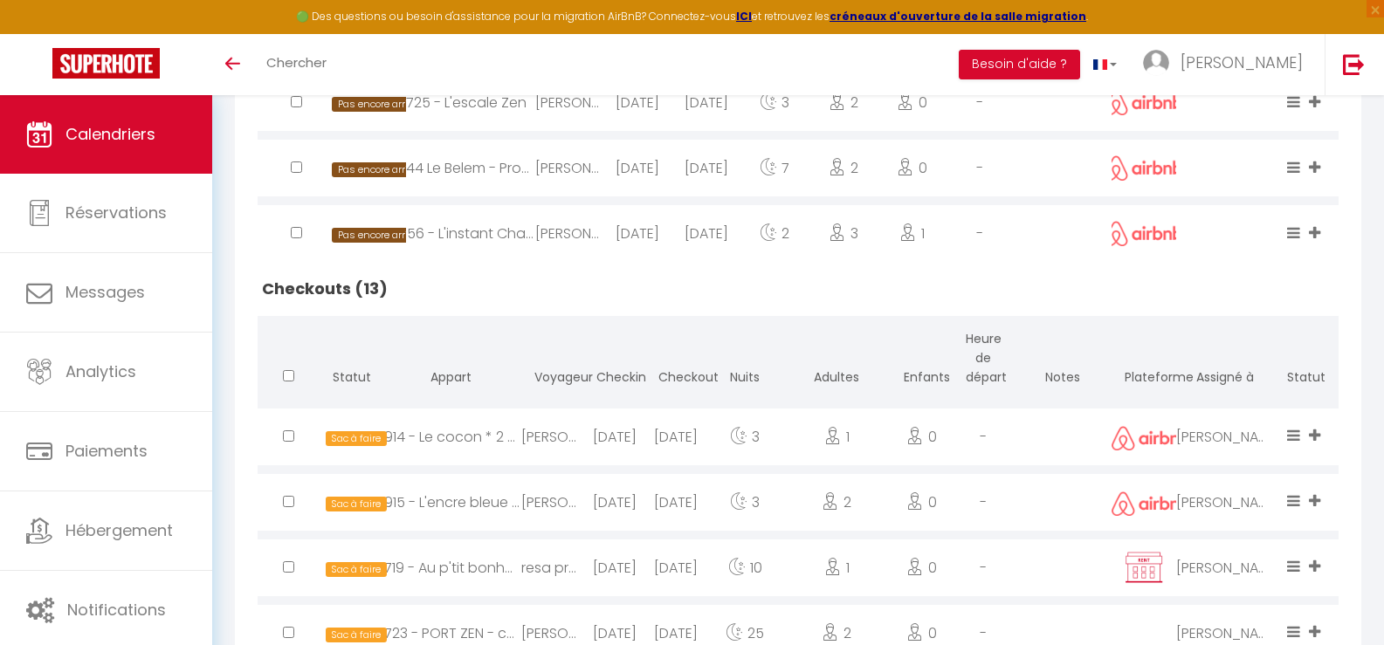
scroll to position [731, 0]
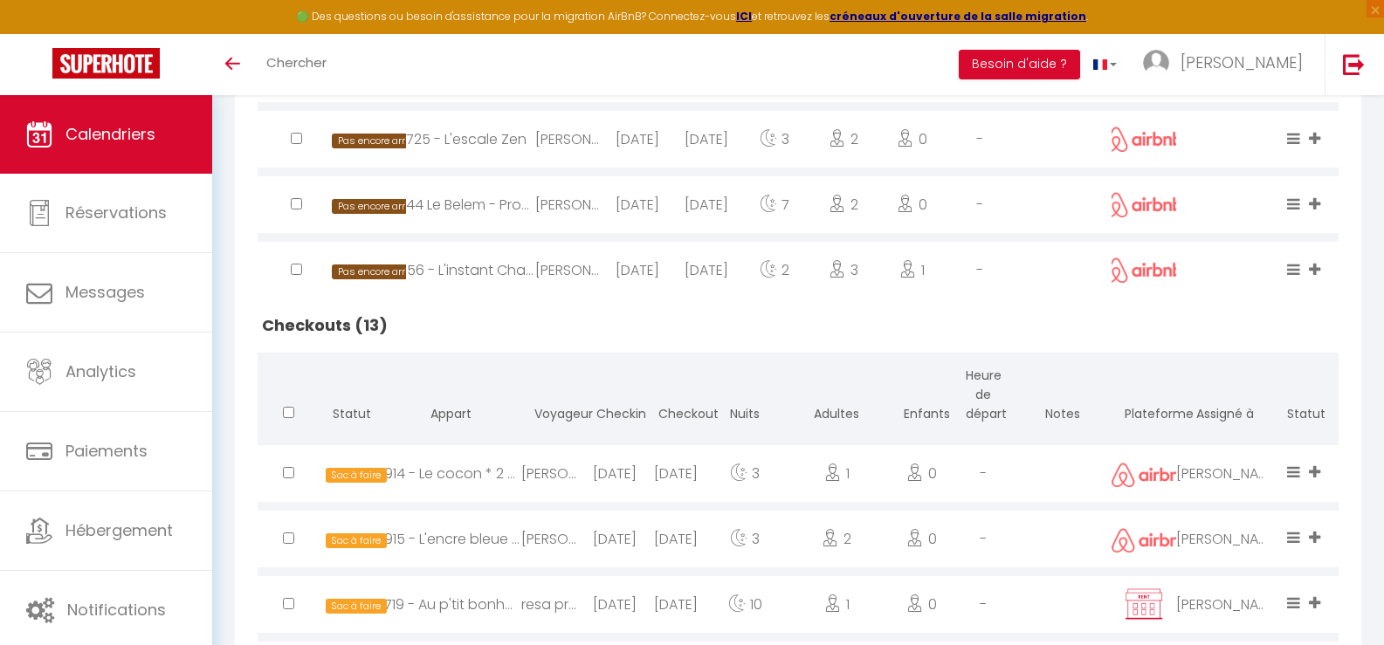
click at [659, 471] on div "[DATE]" at bounding box center [676, 473] width 62 height 57
select select "0"
select select "1"
select select
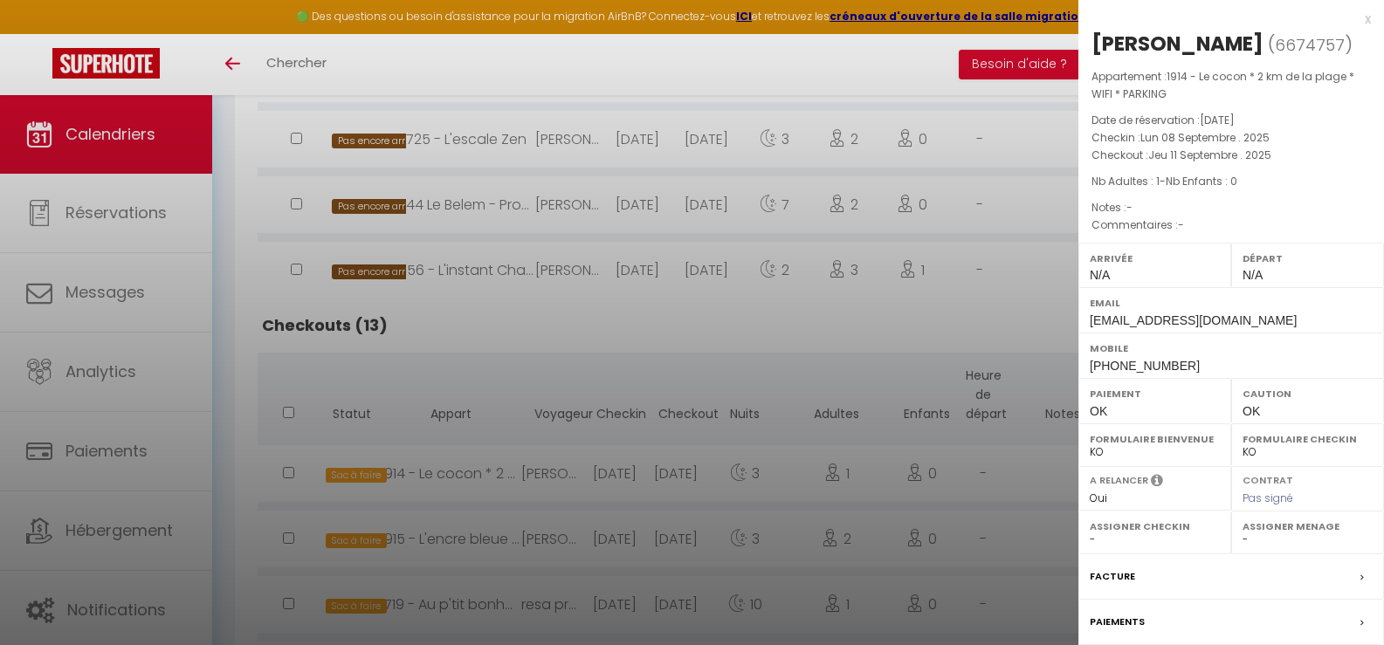
select select "42477"
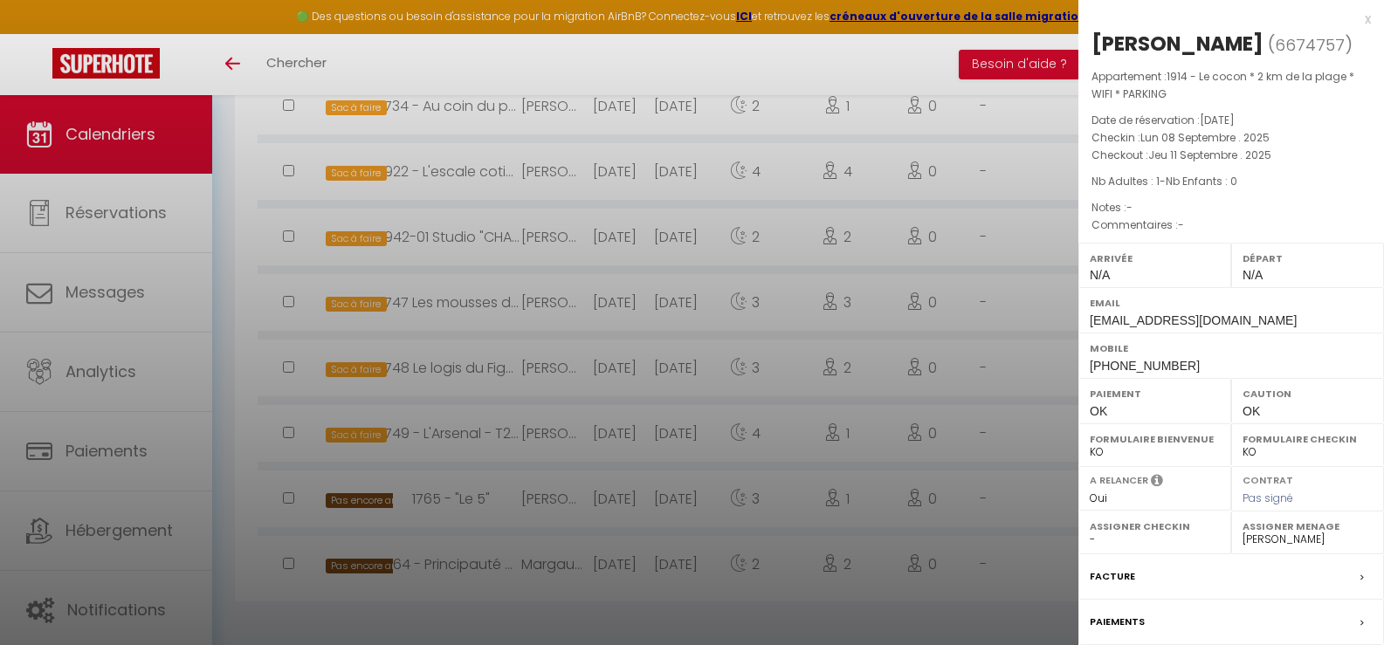
scroll to position [1429, 0]
